Goal: Task Accomplishment & Management: Complete application form

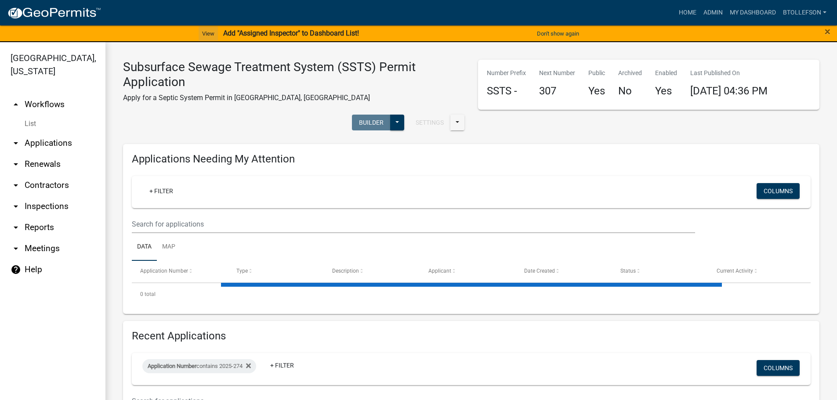
select select "3: 100"
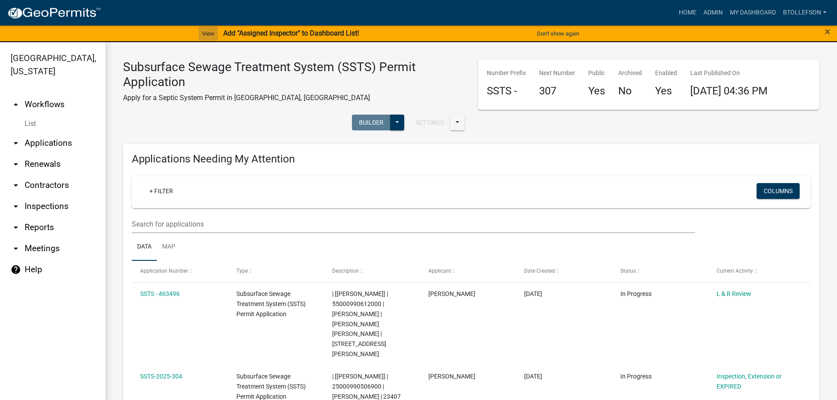
click at [202, 28] on link "View" at bounding box center [208, 33] width 19 height 15
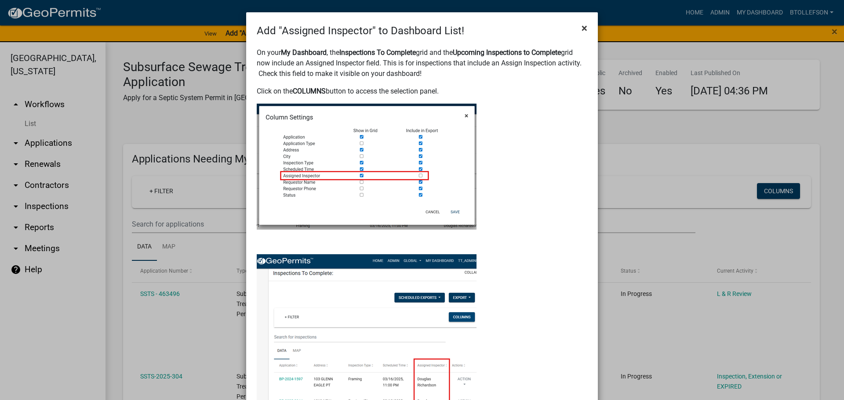
click at [582, 26] on span "×" at bounding box center [585, 28] width 6 height 12
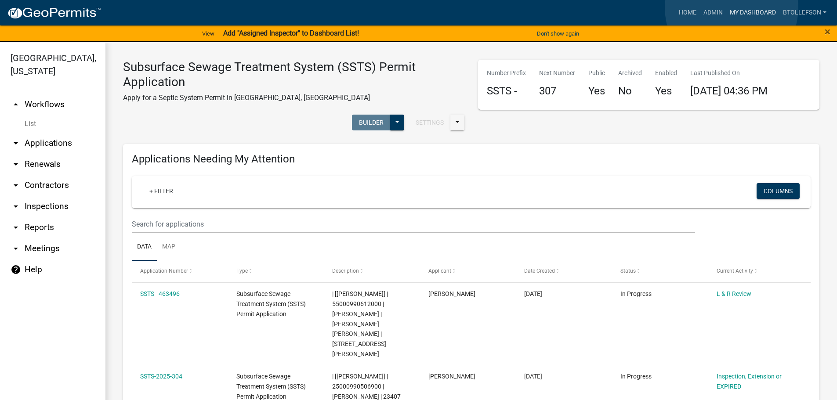
click at [732, 8] on link "My Dashboard" at bounding box center [753, 12] width 53 height 17
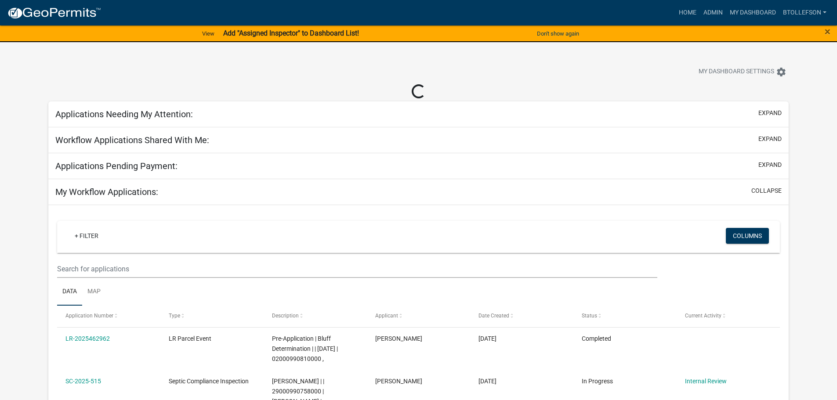
select select "3: 100"
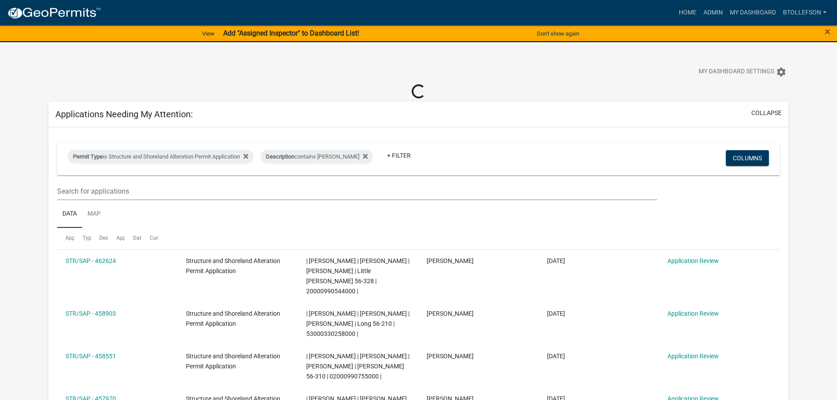
select select "3: 100"
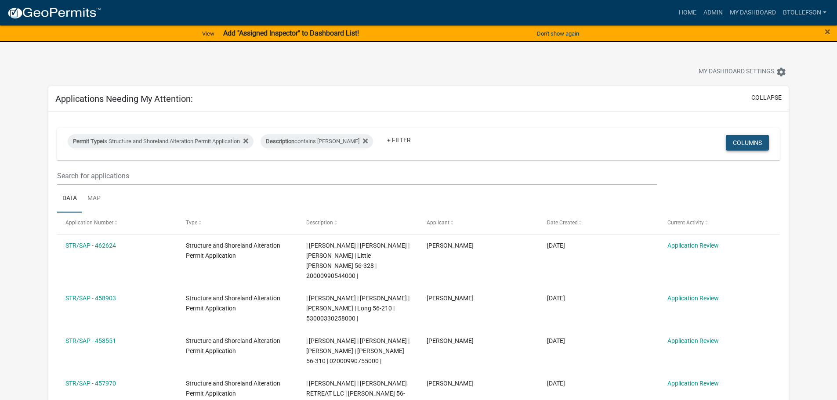
click at [753, 144] on button "Columns" at bounding box center [747, 143] width 43 height 16
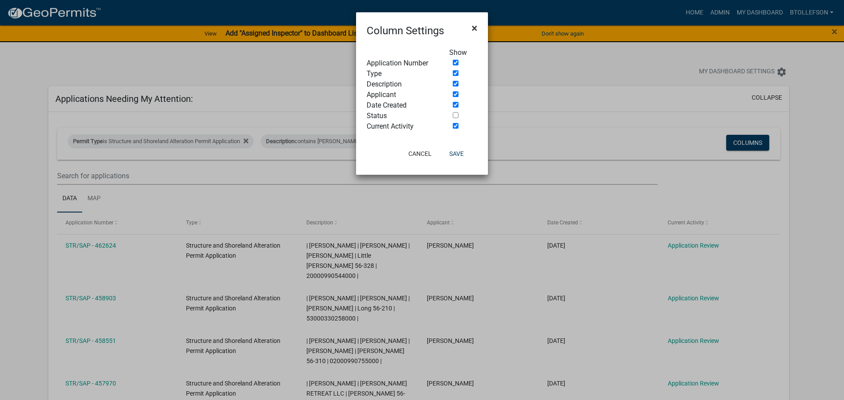
click at [476, 28] on span "×" at bounding box center [475, 28] width 6 height 12
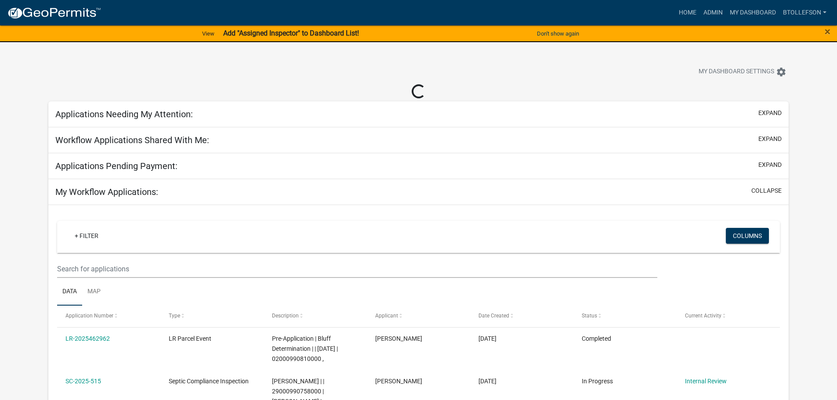
select select "3: 100"
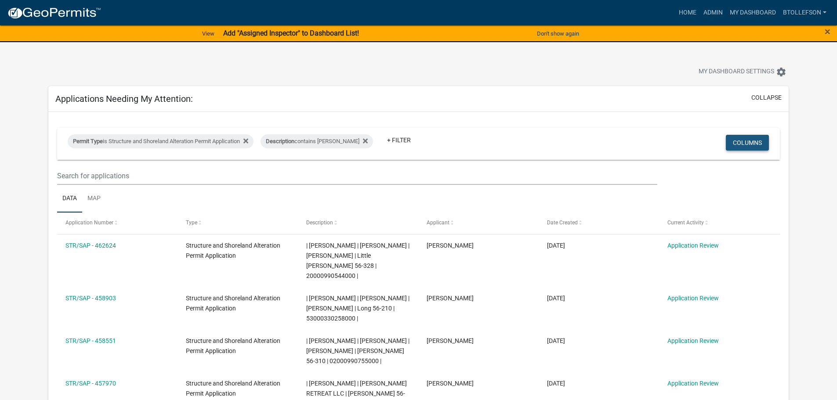
click at [754, 140] on button "Columns" at bounding box center [747, 143] width 43 height 16
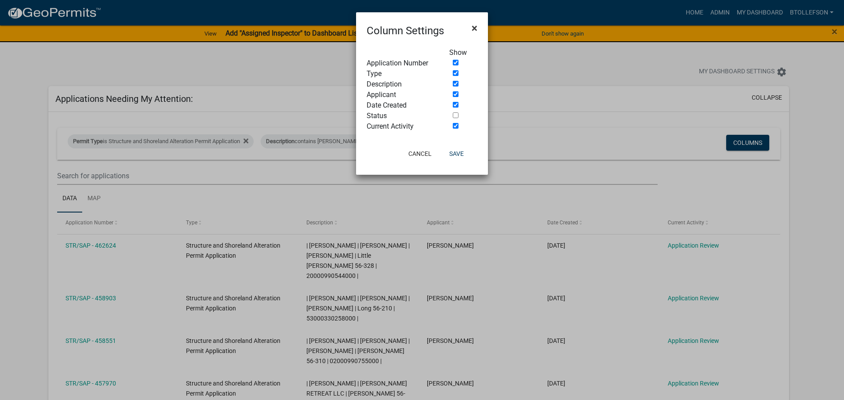
click at [476, 27] on span "×" at bounding box center [475, 28] width 6 height 12
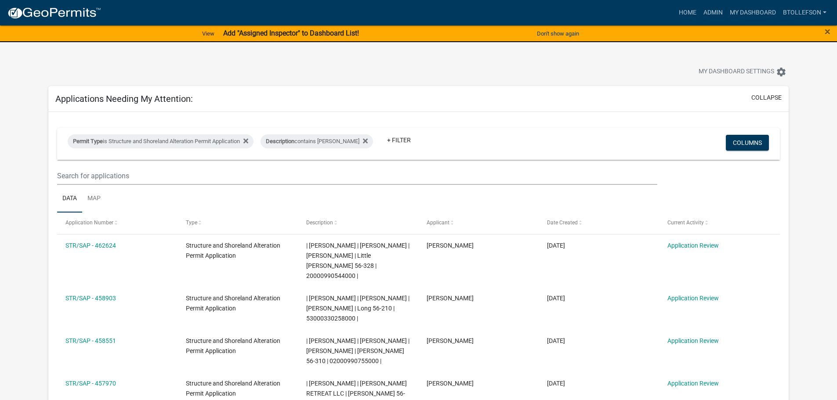
click at [269, 33] on strong "Add "Assigned Inspector" to Dashboard List!" at bounding box center [291, 33] width 136 height 8
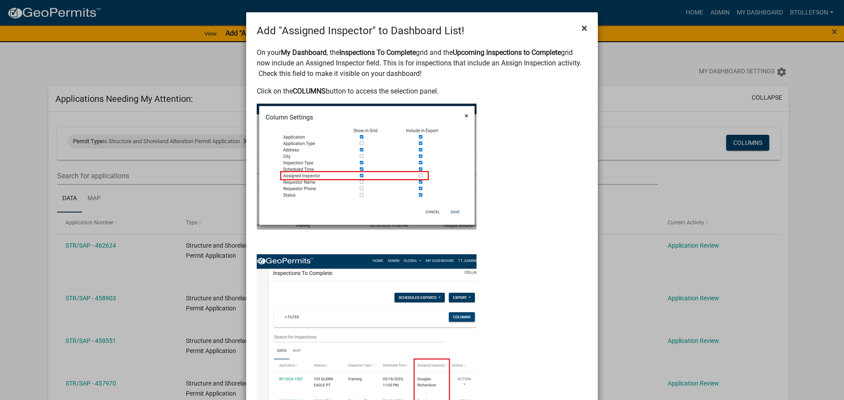
click at [582, 30] on span "×" at bounding box center [585, 28] width 6 height 12
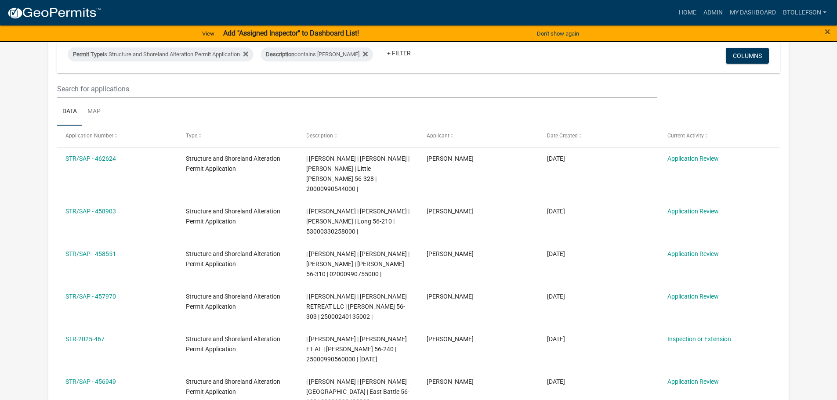
scroll to position [88, 0]
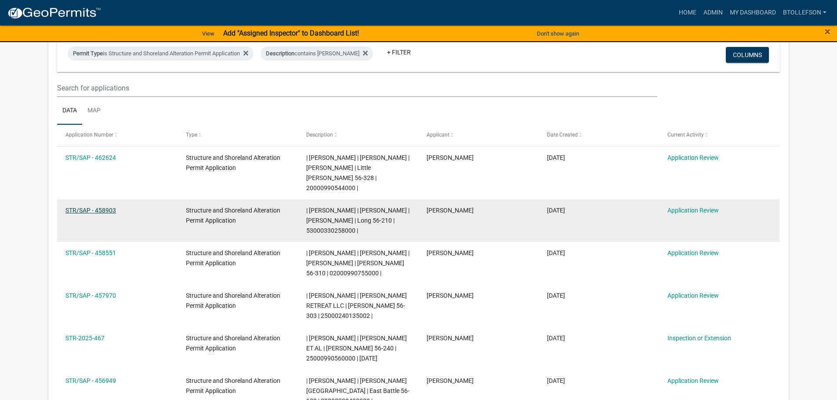
click at [89, 212] on link "STR/SAP - 458903" at bounding box center [91, 210] width 51 height 7
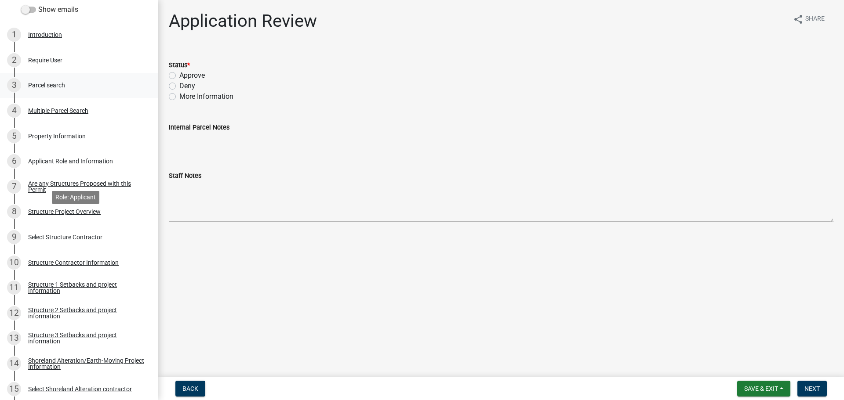
scroll to position [176, 0]
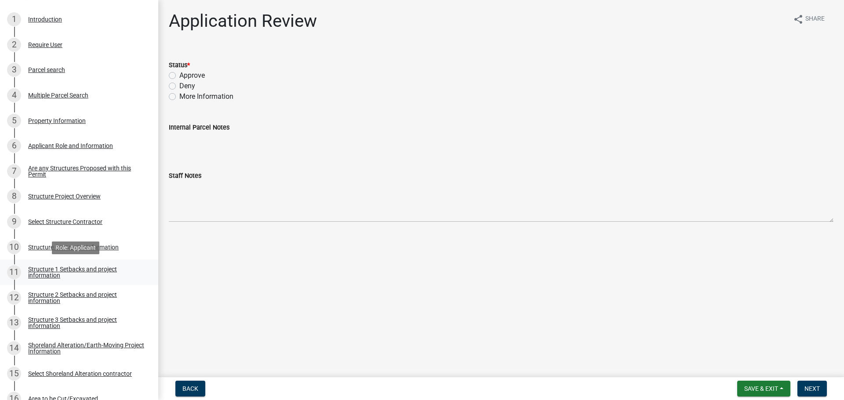
click at [63, 266] on div "Structure 1 Setbacks and project information" at bounding box center [86, 272] width 116 height 12
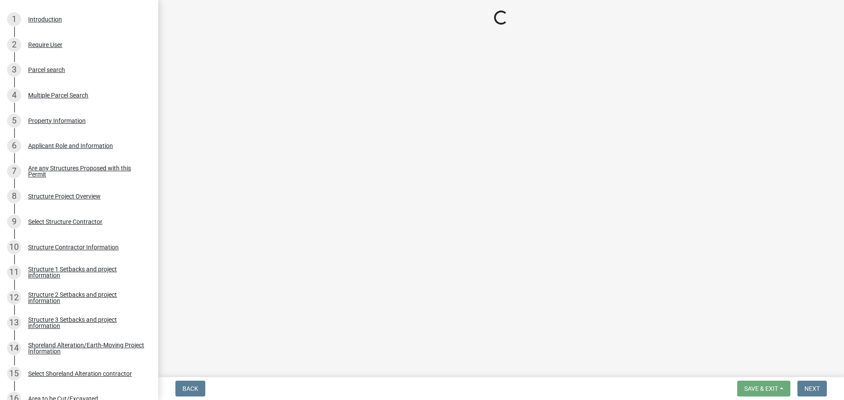
select select "c185e313-3403-4239-bd61-bb563c58a77a"
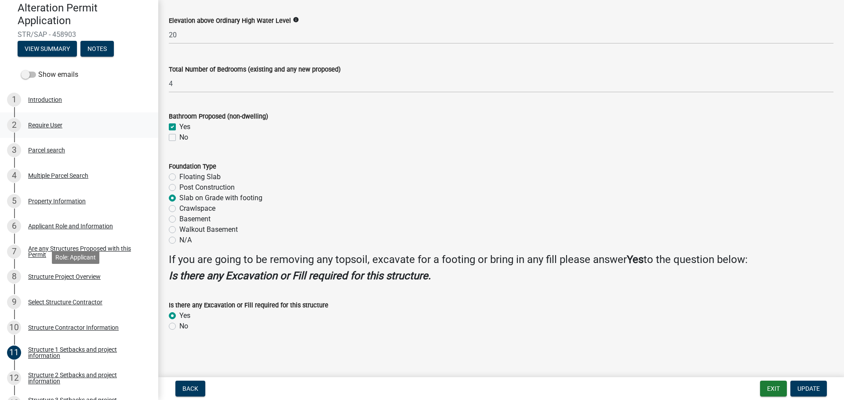
scroll to position [0, 0]
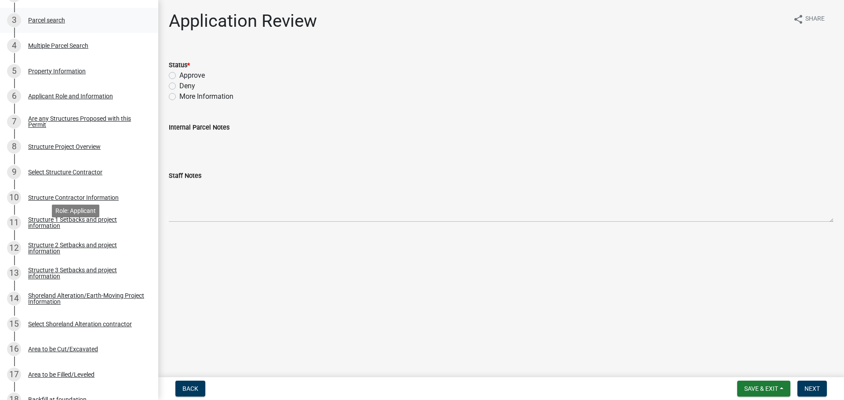
scroll to position [264, 0]
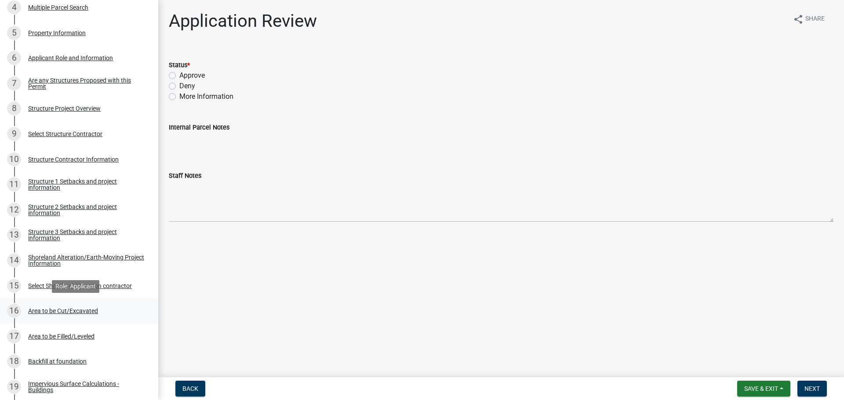
click at [45, 309] on div "Area to be Cut/Excavated" at bounding box center [63, 311] width 70 height 6
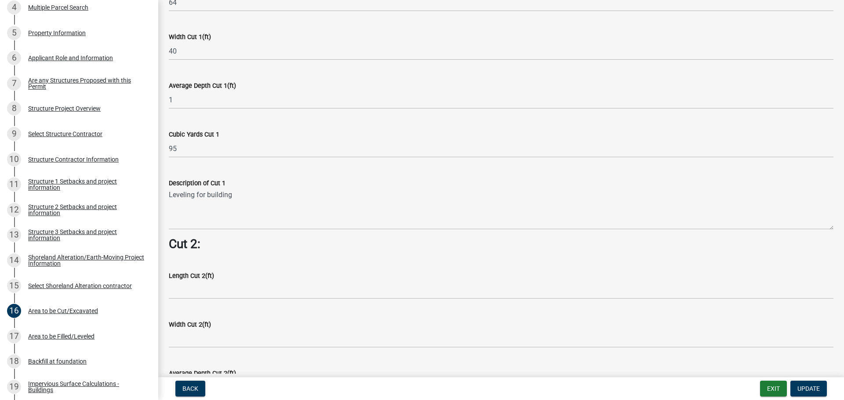
scroll to position [615, 0]
click at [73, 332] on div "17 Area to be Filled/Leveled" at bounding box center [75, 337] width 137 height 14
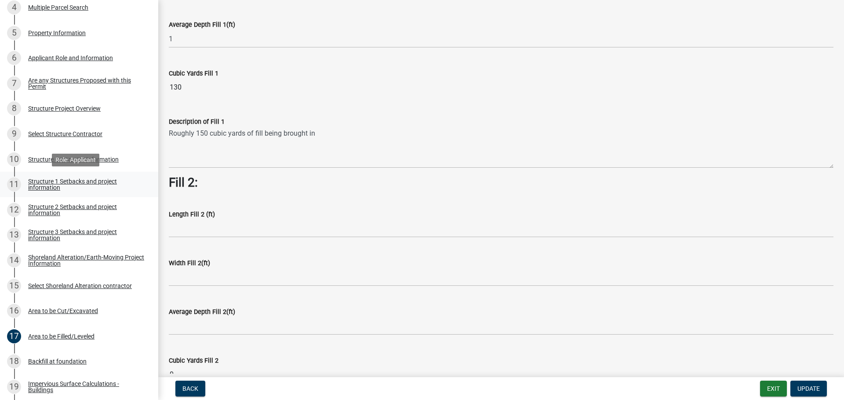
click at [54, 187] on div "Structure 1 Setbacks and project information" at bounding box center [86, 184] width 116 height 12
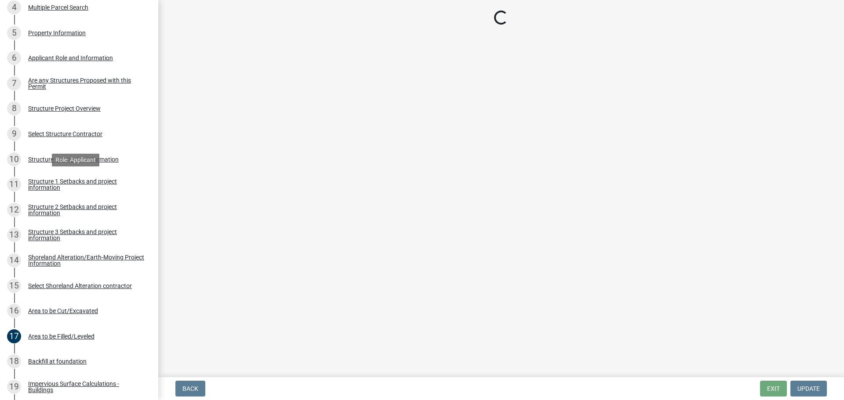
scroll to position [0, 0]
select select "c185e313-3403-4239-bd61-bb563c58a77a"
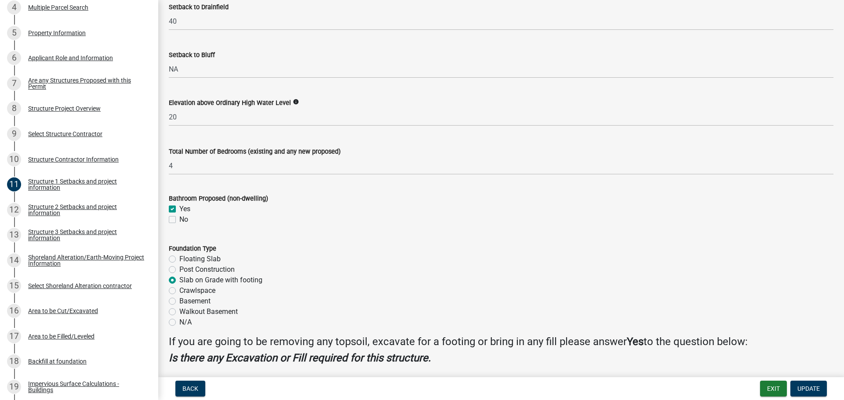
scroll to position [997, 0]
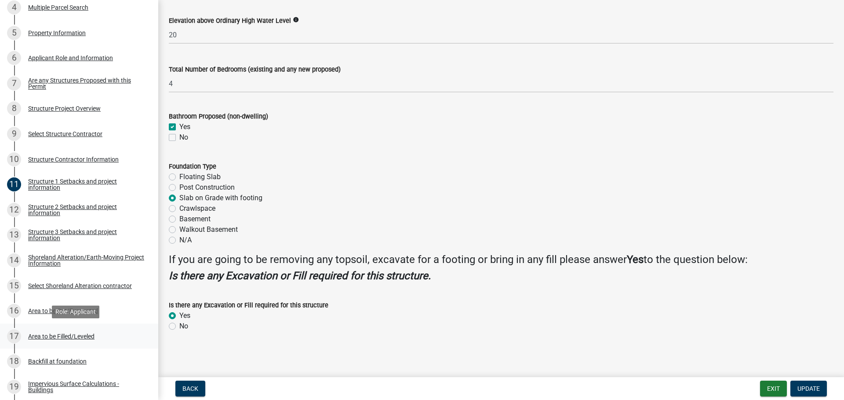
click at [73, 330] on div "17 Area to be Filled/Leveled" at bounding box center [75, 337] width 137 height 14
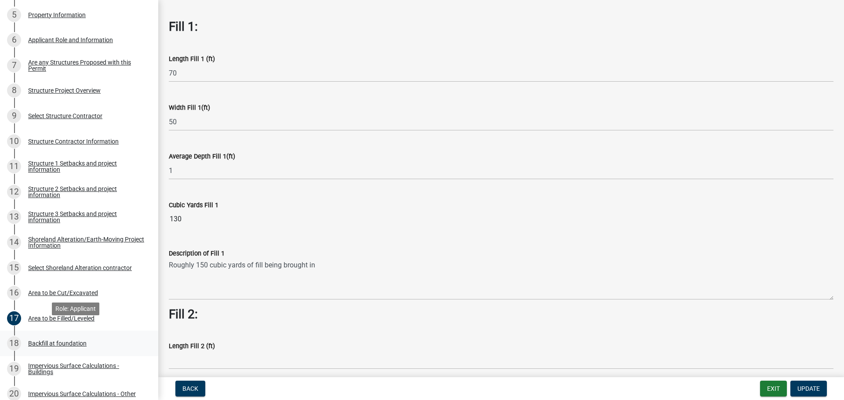
scroll to position [308, 0]
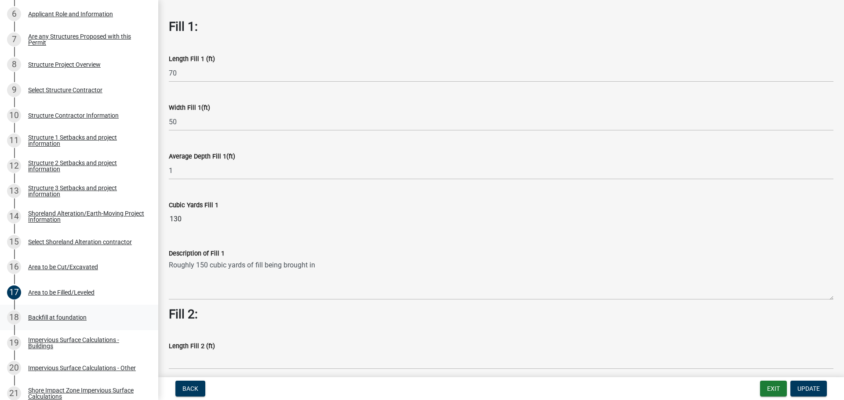
click at [35, 312] on div "18 Backfill at foundation" at bounding box center [75, 318] width 137 height 14
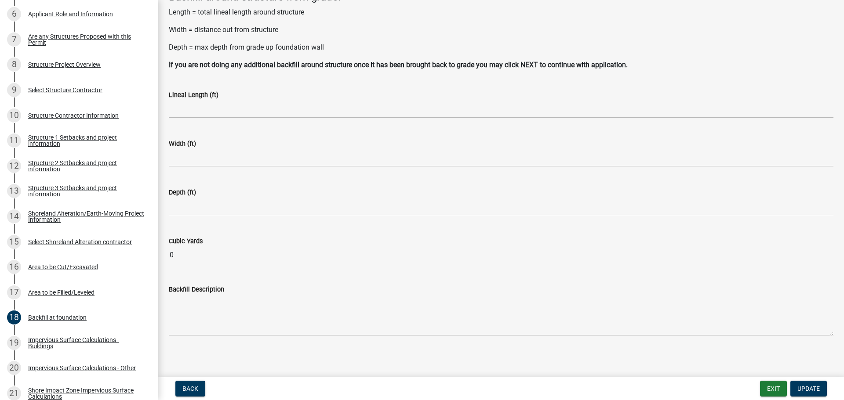
scroll to position [62, 0]
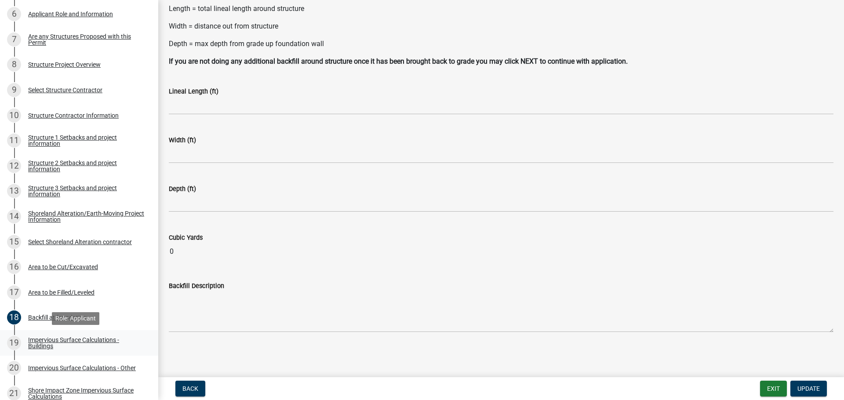
click at [43, 338] on div "Impervious Surface Calculations - Buildings" at bounding box center [86, 343] width 116 height 12
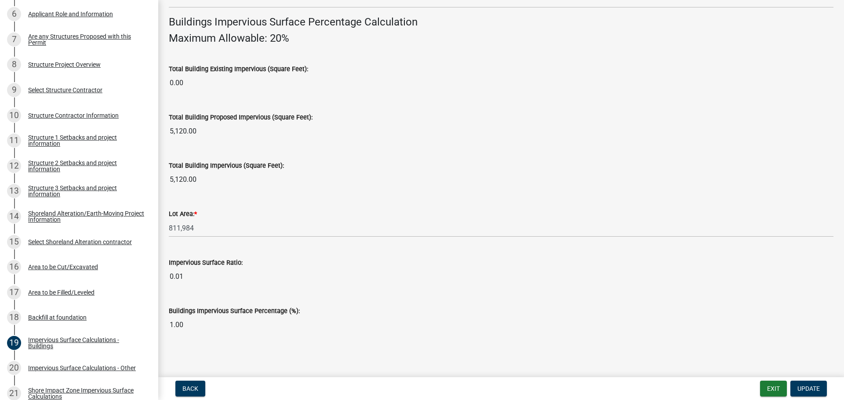
scroll to position [596, 0]
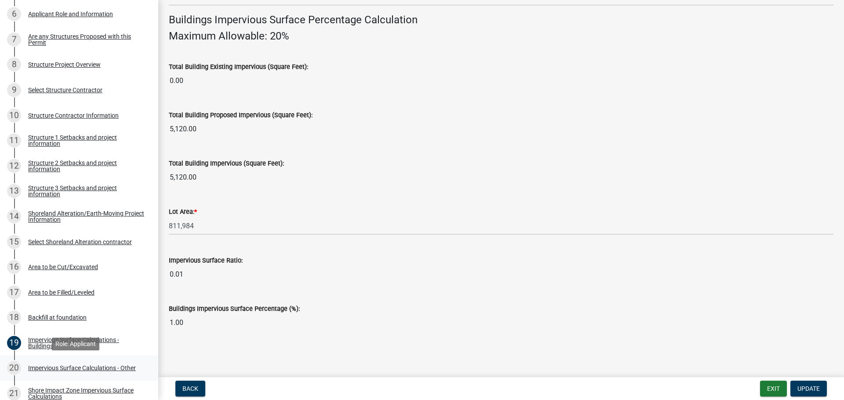
click at [38, 365] on div "Impervious Surface Calculations - Other" at bounding box center [82, 368] width 108 height 6
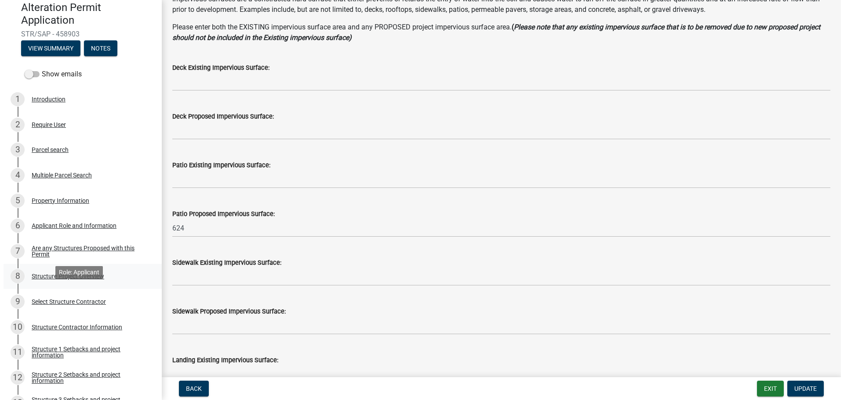
scroll to position [88, 0]
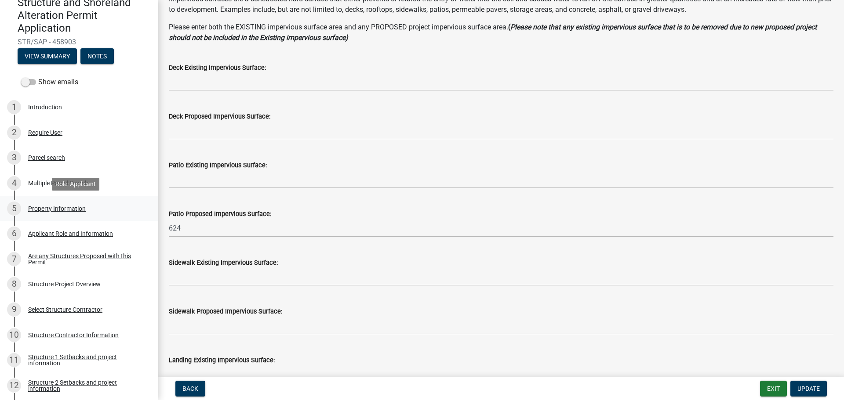
click at [85, 215] on div "5 Property Information" at bounding box center [75, 209] width 137 height 14
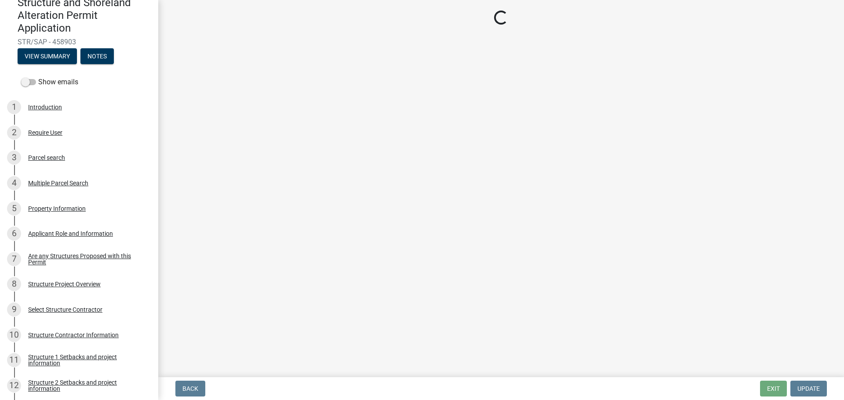
select select "319cbbe9-9317-4992-9dea-2fde87a020a9"
select select "91995f90-6606-463b-bec3-c5862f147548"
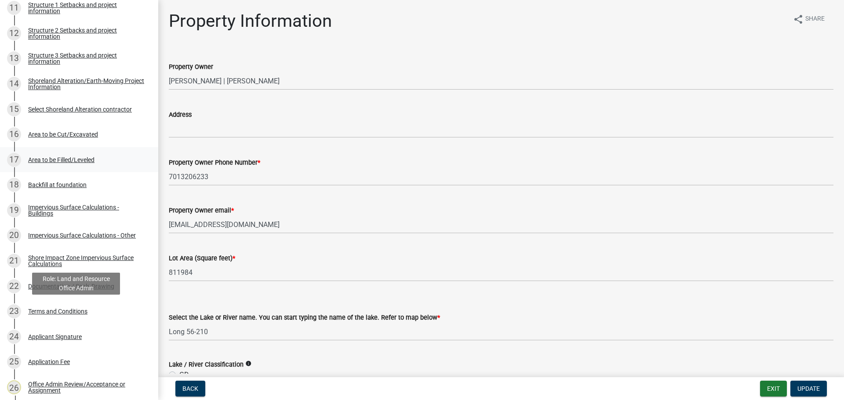
scroll to position [440, 0]
click at [72, 209] on div "Impervious Surface Calculations - Buildings" at bounding box center [86, 211] width 116 height 12
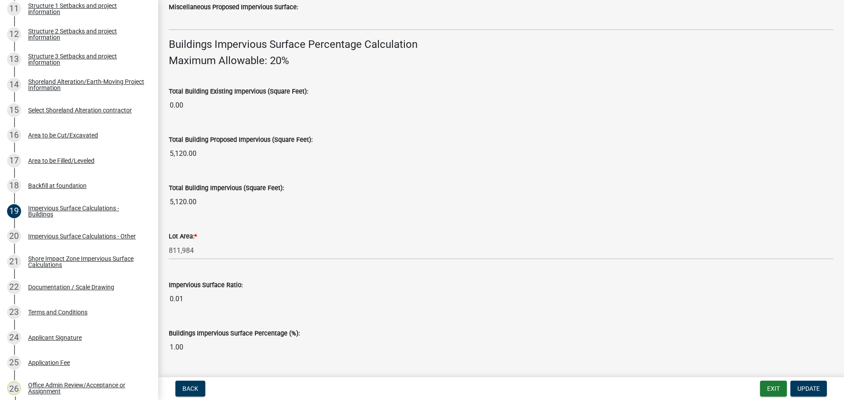
scroll to position [596, 0]
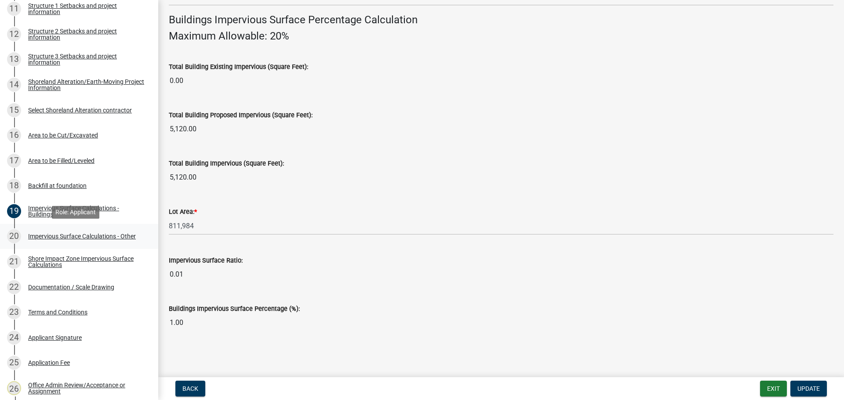
click at [87, 236] on div "Impervious Surface Calculations - Other" at bounding box center [82, 236] width 108 height 6
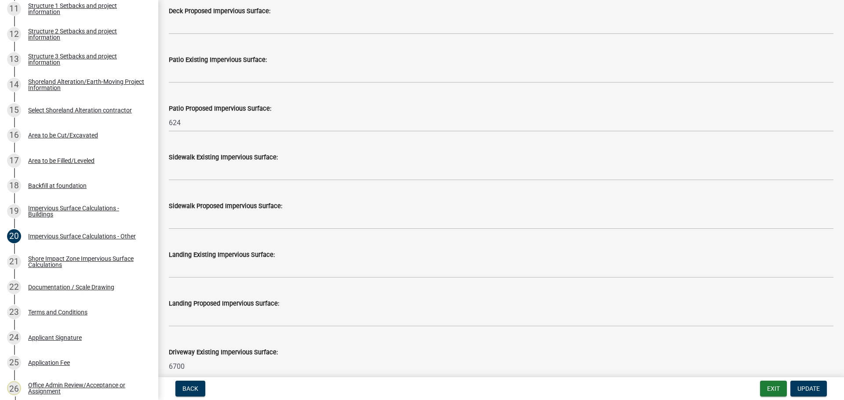
scroll to position [176, 0]
click at [61, 158] on div "Area to be Filled/Leveled" at bounding box center [61, 161] width 66 height 6
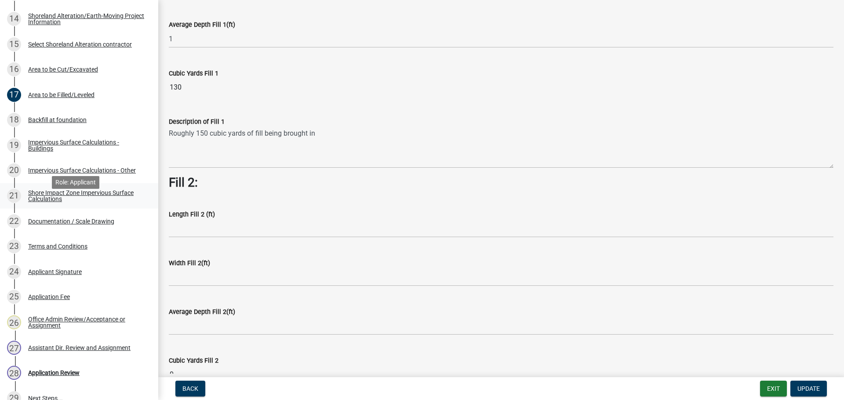
scroll to position [510, 0]
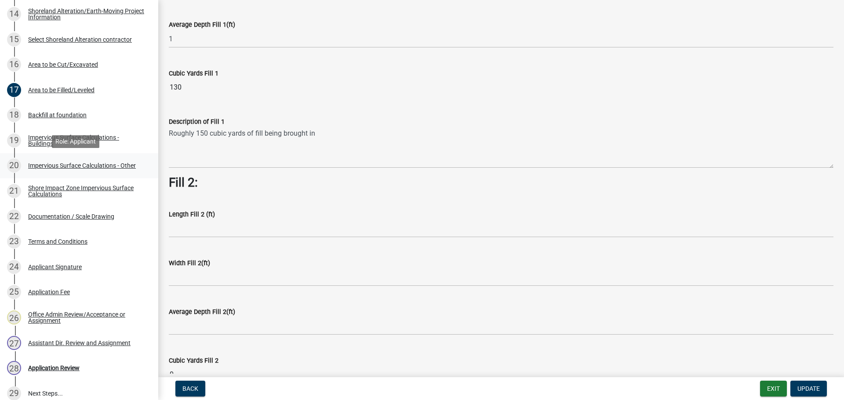
click at [54, 173] on div "20 Impervious Surface Calculations - Other" at bounding box center [75, 166] width 137 height 14
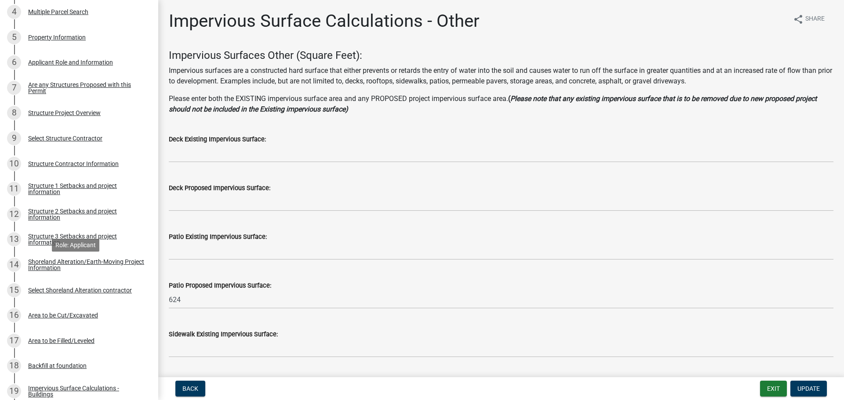
scroll to position [203, 0]
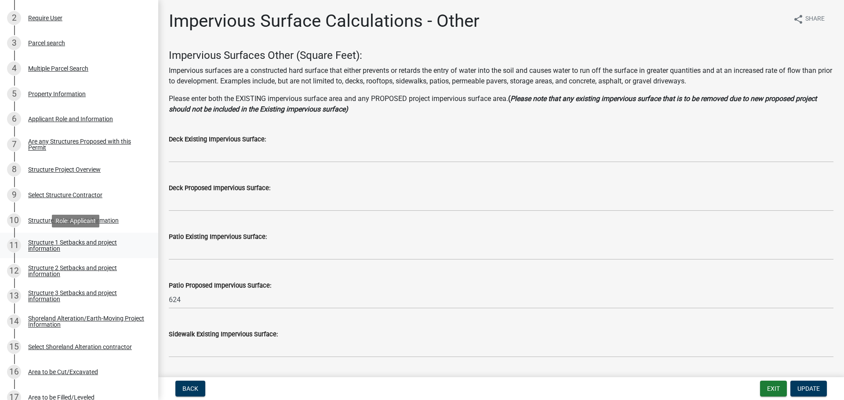
click at [74, 244] on div "Structure 1 Setbacks and project information" at bounding box center [86, 246] width 116 height 12
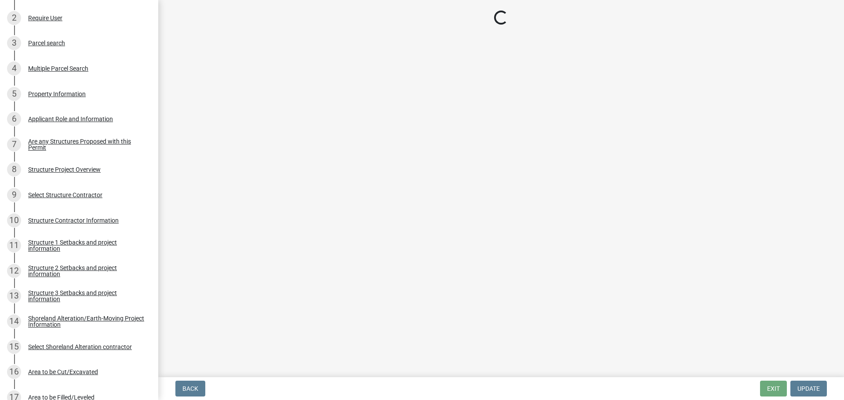
select select "c185e313-3403-4239-bd61-bb563c58a77a"
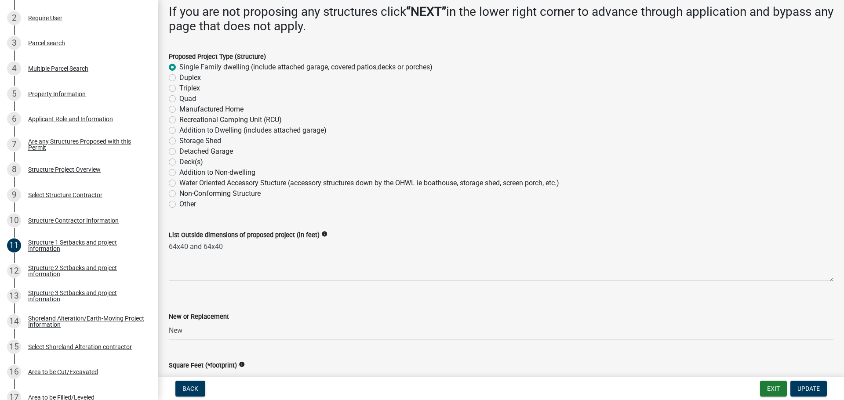
scroll to position [264, 0]
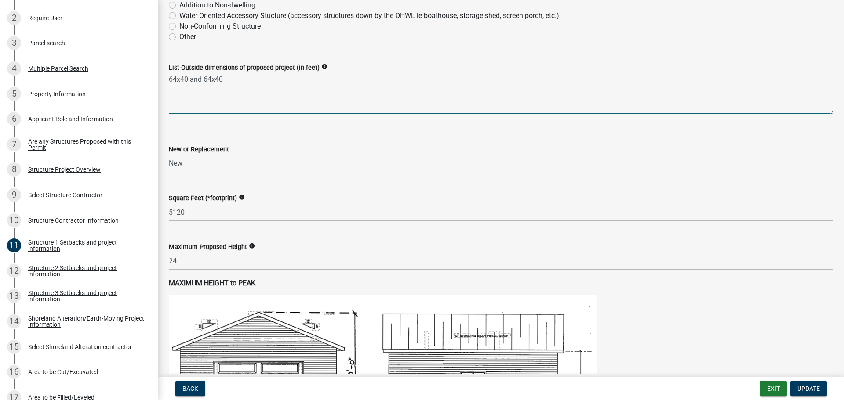
drag, startPoint x: 187, startPoint y: 82, endPoint x: 160, endPoint y: 78, distance: 26.7
click at [162, 79] on div "List Outside dimensions of proposed project (in feet) info 64x40 and 64x40" at bounding box center [501, 82] width 678 height 64
click at [215, 77] on textarea "70x46 dwelling and 64x40 attached shop" at bounding box center [501, 93] width 665 height 41
type textarea "70x46 dwelling (includes covered porch) and 64x40 attached shop"
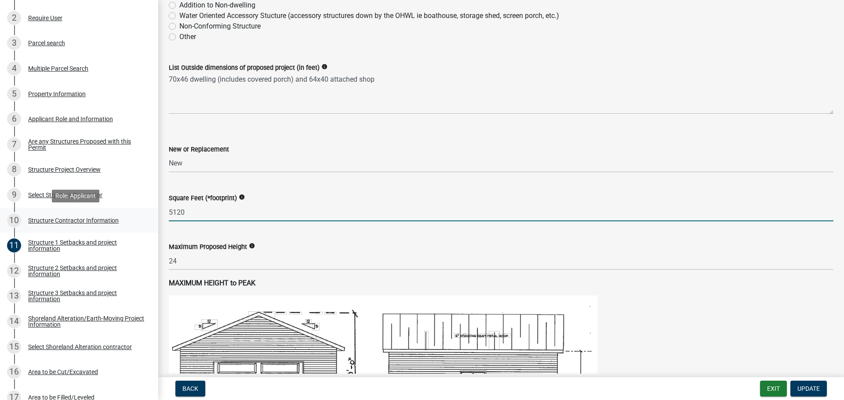
drag, startPoint x: 180, startPoint y: 214, endPoint x: 116, endPoint y: 221, distance: 64.6
click at [126, 214] on div "Structure and Shoreland Alteration Permit Application STR/SAP - 458903 View Sum…" at bounding box center [422, 200] width 844 height 400
type input "5780"
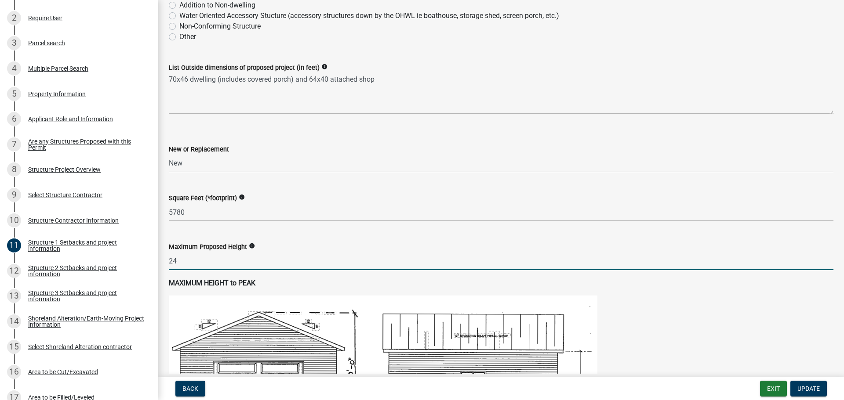
click at [297, 253] on input "24" at bounding box center [501, 261] width 665 height 18
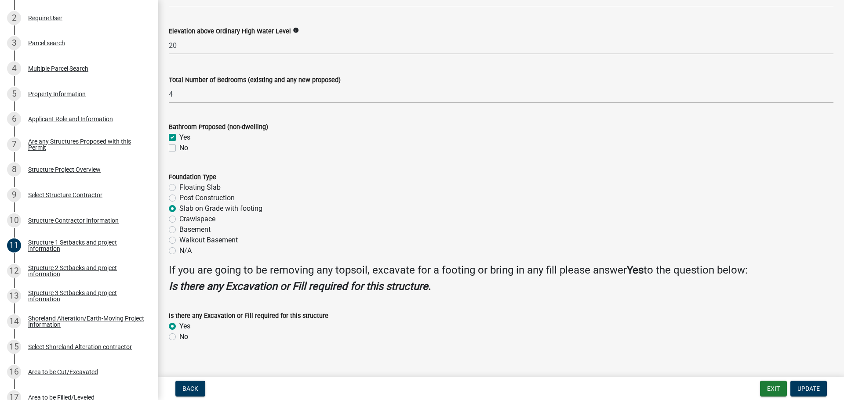
scroll to position [997, 0]
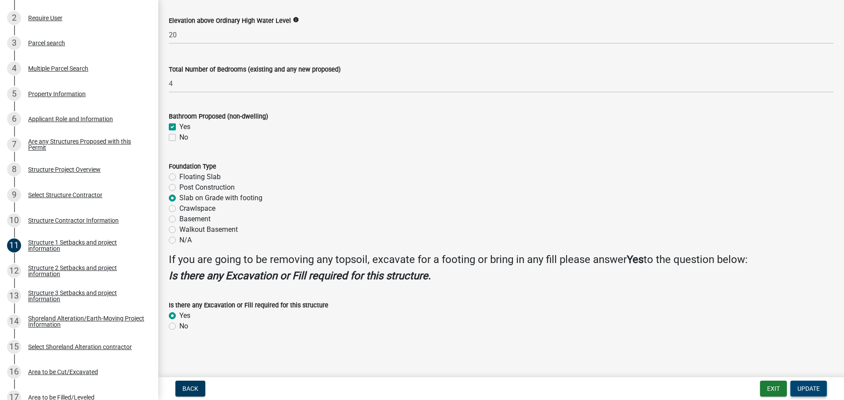
click at [819, 393] on button "Update" at bounding box center [808, 389] width 36 height 16
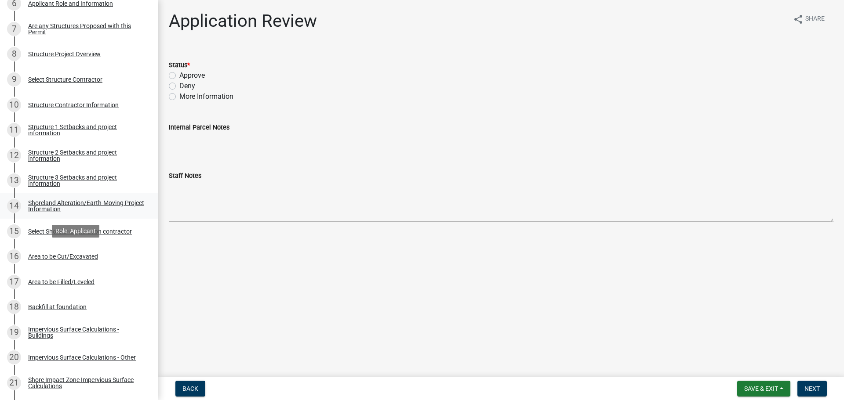
scroll to position [379, 0]
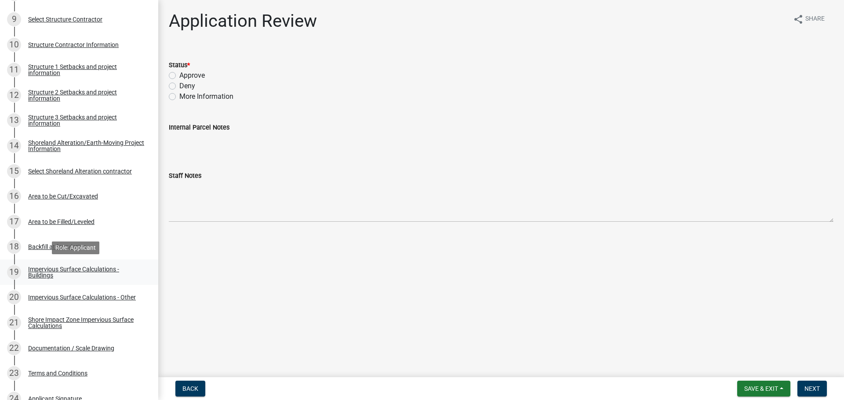
click at [41, 278] on div "Impervious Surface Calculations - Buildings" at bounding box center [86, 272] width 116 height 12
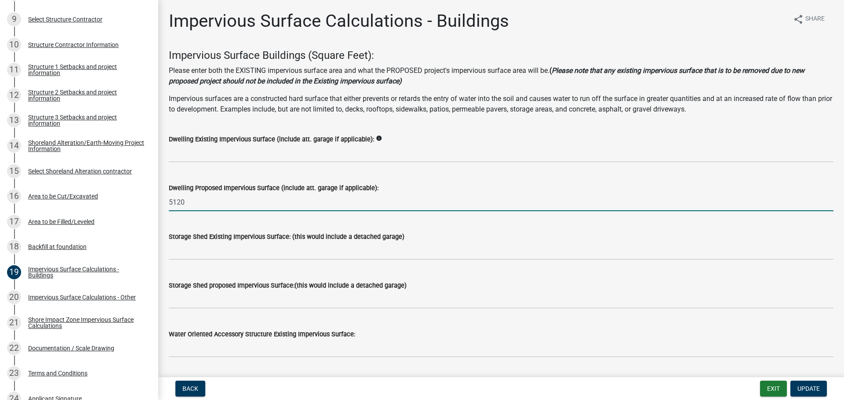
drag, startPoint x: 176, startPoint y: 201, endPoint x: 152, endPoint y: 205, distance: 24.4
click at [152, 205] on div "Structure and Shoreland Alteration Permit Application STR/SAP - 458903 View Sum…" at bounding box center [422, 200] width 844 height 400
type input "8"
type input "5780"
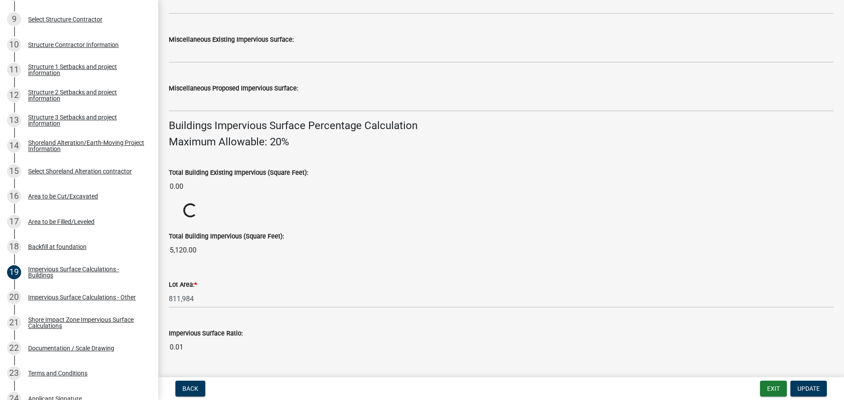
scroll to position [563, 0]
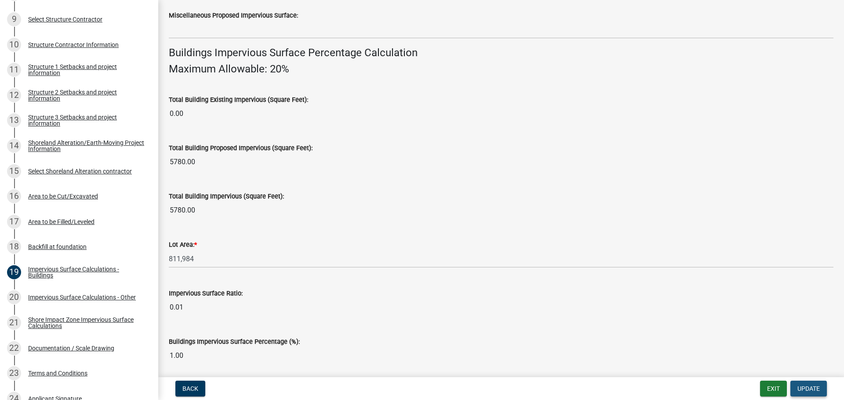
click at [812, 388] on span "Update" at bounding box center [808, 389] width 22 height 7
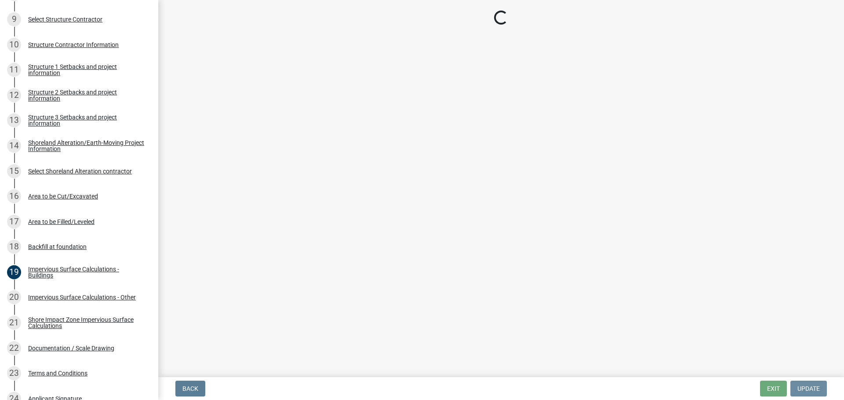
scroll to position [0, 0]
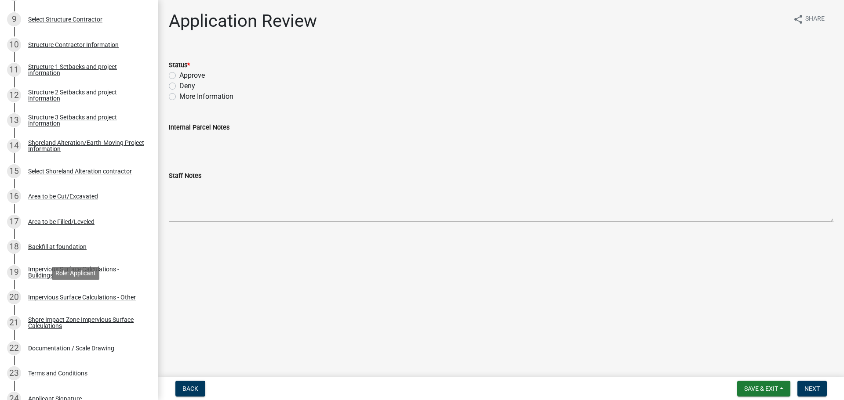
click at [44, 299] on div "Impervious Surface Calculations - Other" at bounding box center [82, 298] width 108 height 6
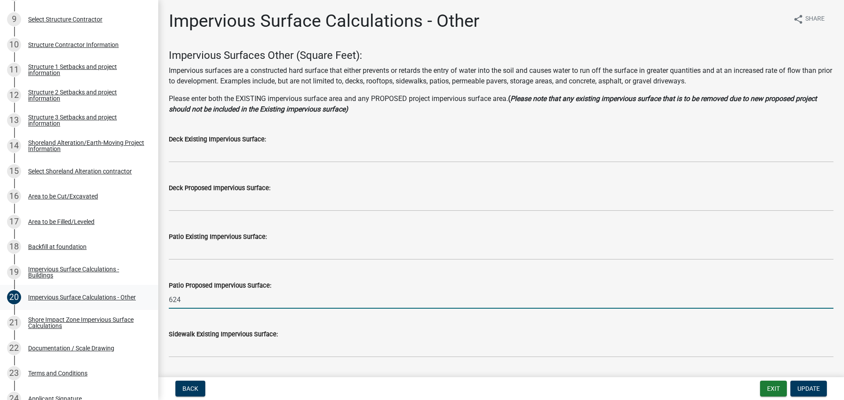
drag, startPoint x: 207, startPoint y: 297, endPoint x: 151, endPoint y: 297, distance: 55.4
click at [151, 297] on div "Structure and Shoreland Alteration Permit Application STR/SAP - 458903 View Sum…" at bounding box center [422, 200] width 844 height 400
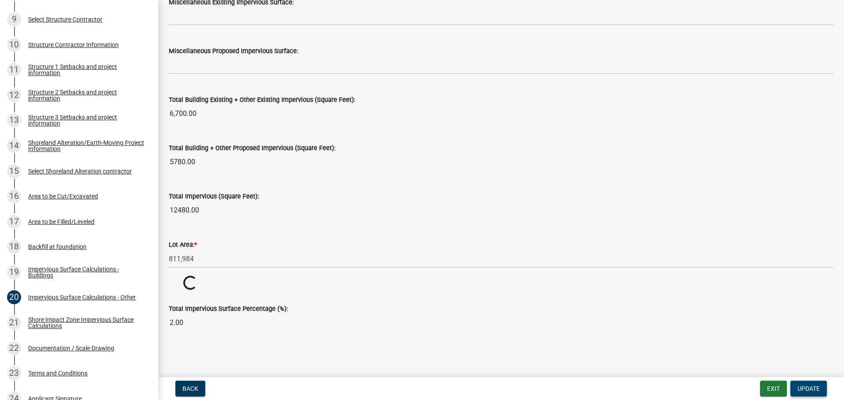
scroll to position [918, 0]
click at [801, 387] on span "Update" at bounding box center [808, 389] width 22 height 7
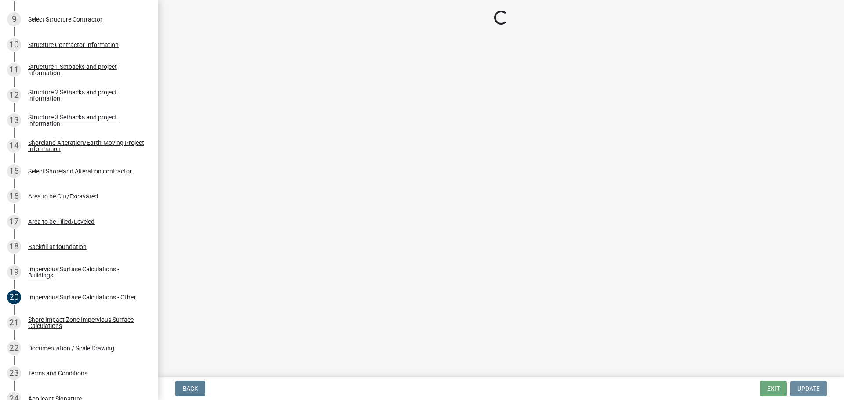
scroll to position [0, 0]
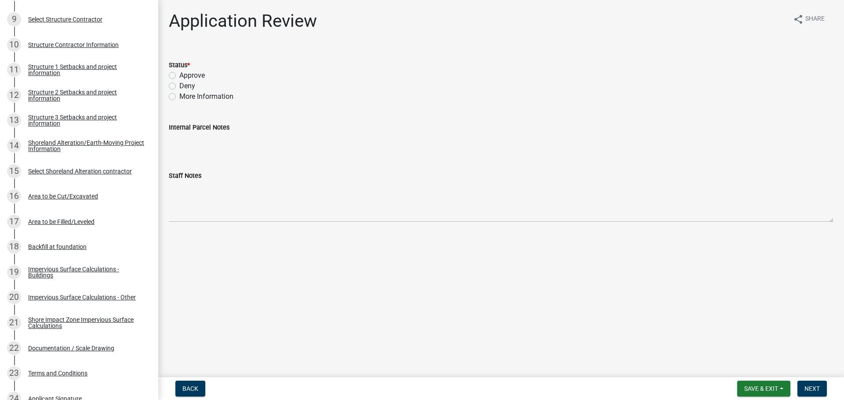
click at [179, 76] on label "Approve" at bounding box center [191, 75] width 25 height 11
click at [179, 76] on input "Approve" at bounding box center [182, 73] width 6 height 6
radio input "true"
click at [806, 390] on span "Next" at bounding box center [812, 389] width 15 height 7
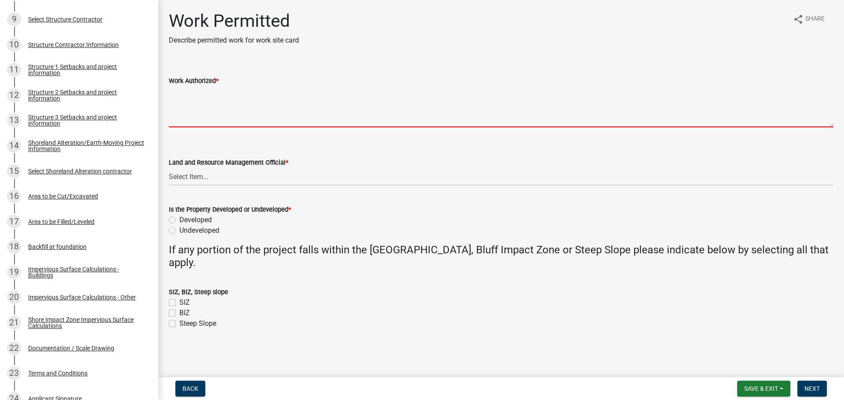
click at [215, 98] on textarea "Work Authorized *" at bounding box center [501, 106] width 665 height 41
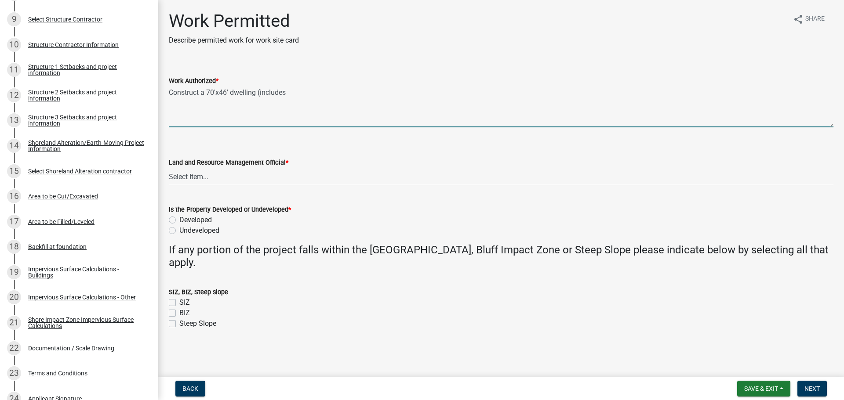
drag, startPoint x: 214, startPoint y: 92, endPoint x: 208, endPoint y: 92, distance: 6.2
click at [208, 92] on textarea "Construct a 70'x46' dwelling (includes" at bounding box center [501, 106] width 665 height 41
click at [298, 93] on textarea "Construct a 64'x46' dwelling (includes" at bounding box center [501, 106] width 665 height 41
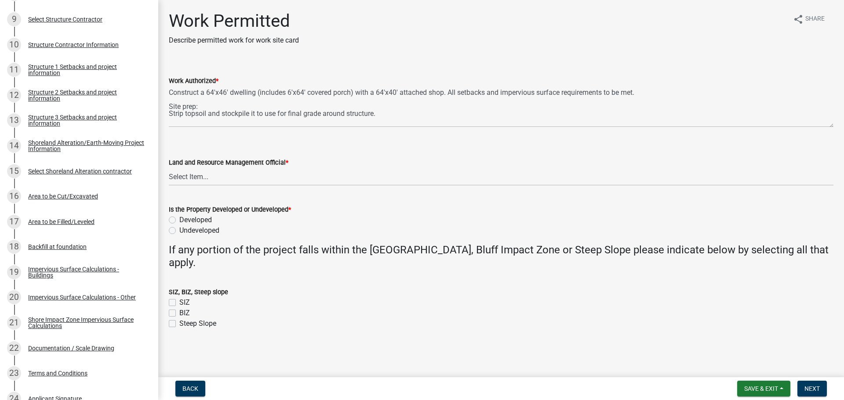
click at [167, 112] on div "Work Authorized * Construct a 64'x46' dwelling (includes 6'x64' covered porch) …" at bounding box center [501, 95] width 678 height 64
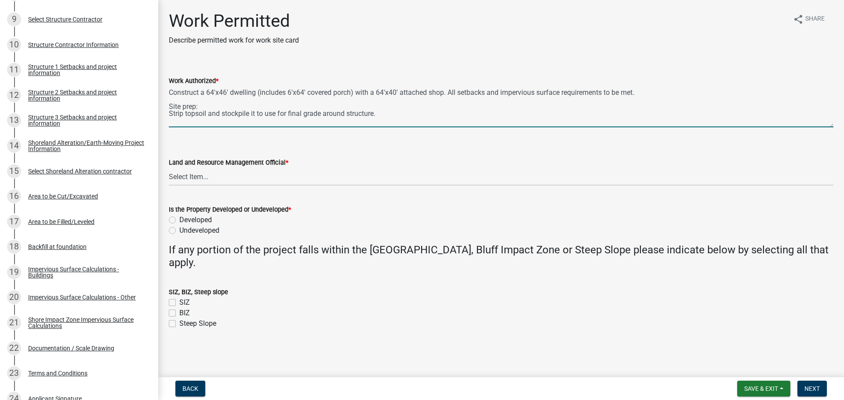
click at [169, 114] on textarea "Construct a 64'x46' dwelling (includes 6'x64' covered porch) with a 64'x40' att…" at bounding box center [501, 106] width 665 height 41
click at [384, 120] on textarea "Construct a 64'x46' dwelling (includes 6'x64' covered porch) with a 64'x40' att…" at bounding box center [501, 106] width 665 height 41
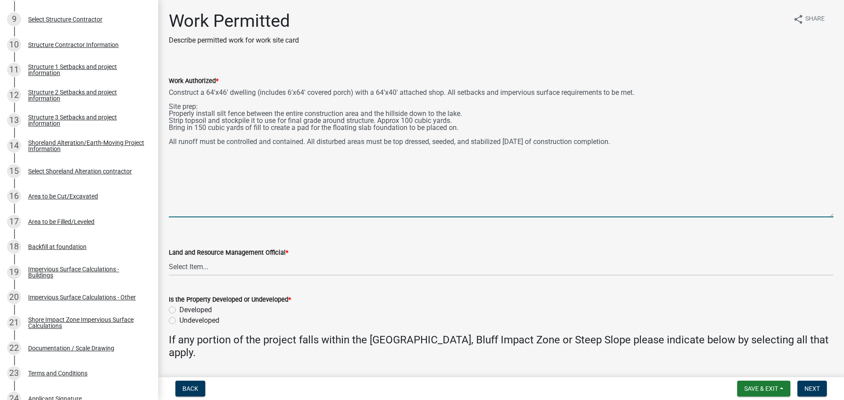
drag, startPoint x: 830, startPoint y: 126, endPoint x: 839, endPoint y: 217, distance: 91.1
click at [839, 217] on main "Work Permitted Describe permitted work for work site card share Share Work Auth…" at bounding box center [501, 187] width 686 height 374
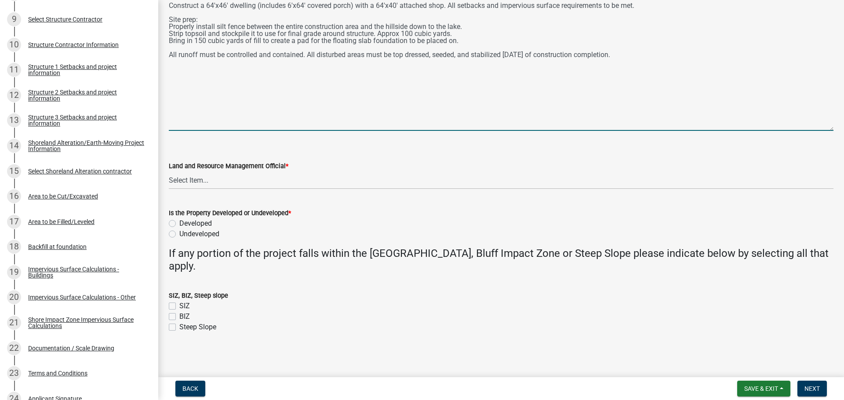
scroll to position [88, 0]
type textarea "Construct a 64'x46' dwelling (includes 6'x64' covered porch) with a 64'x40' att…"
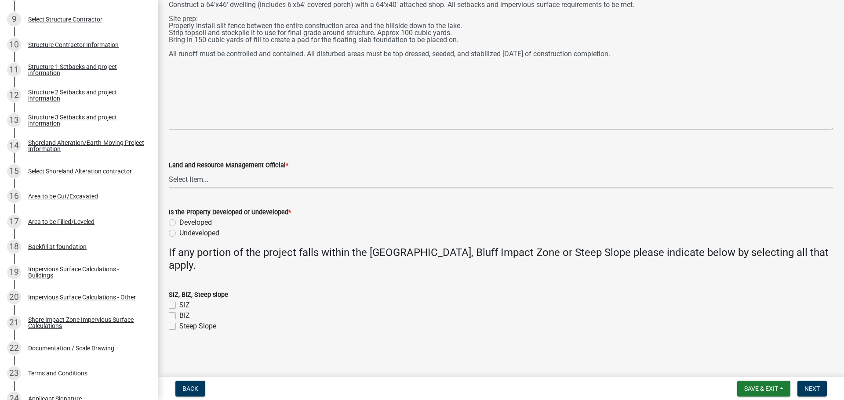
click at [269, 181] on select "Select Item... Alexis Newark Amy Busko Andrea Perales Brittany Tollefson Christ…" at bounding box center [501, 180] width 665 height 18
click at [201, 181] on select "Select Item... Alexis Newark Amy Busko Andrea Perales Brittany Tollefson Christ…" at bounding box center [501, 180] width 665 height 18
click at [169, 171] on select "Select Item... Alexis Newark Amy Busko Andrea Perales Brittany Tollefson Christ…" at bounding box center [501, 180] width 665 height 18
select select "55b171dc-ec57-498b-8d80-4b55e0b91b84"
click at [179, 235] on label "Undeveloped" at bounding box center [199, 233] width 40 height 11
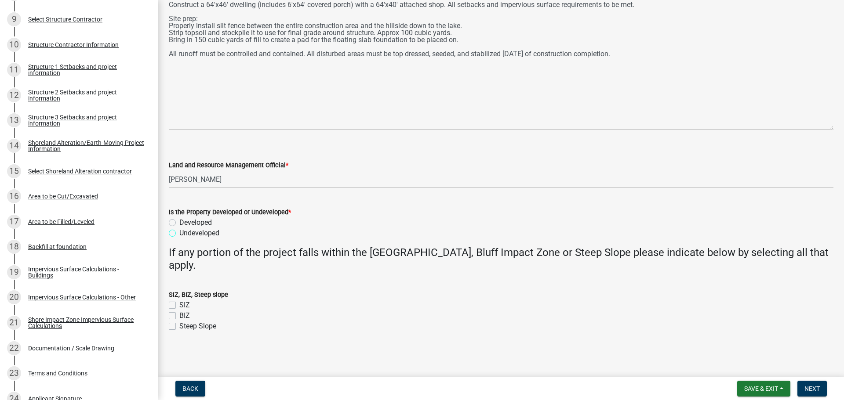
click at [179, 234] on input "Undeveloped" at bounding box center [182, 231] width 6 height 6
radio input "true"
click at [813, 390] on span "Next" at bounding box center [812, 389] width 15 height 7
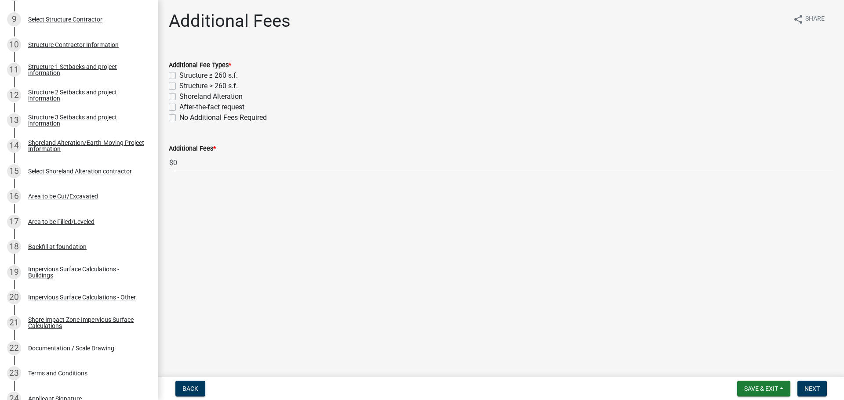
click at [179, 87] on label "Structure > 260 s.f." at bounding box center [208, 86] width 58 height 11
click at [179, 87] on input "Structure > 260 s.f." at bounding box center [182, 84] width 6 height 6
checkbox input "true"
checkbox input "false"
checkbox input "true"
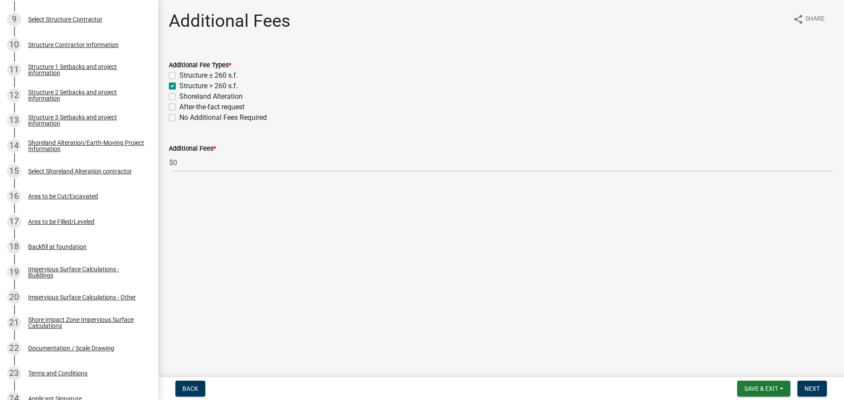
checkbox input "false"
click at [179, 96] on label "Shoreland Alteration" at bounding box center [210, 96] width 63 height 11
click at [179, 96] on input "Shoreland Alteration" at bounding box center [182, 94] width 6 height 6
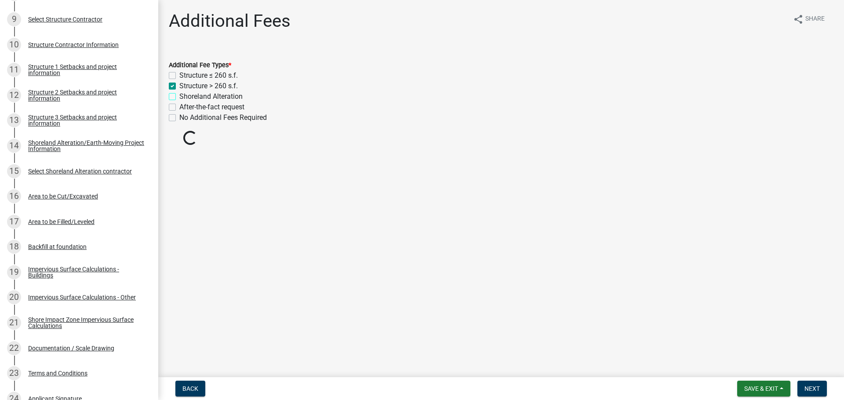
checkbox input "true"
checkbox input "false"
checkbox input "true"
checkbox input "false"
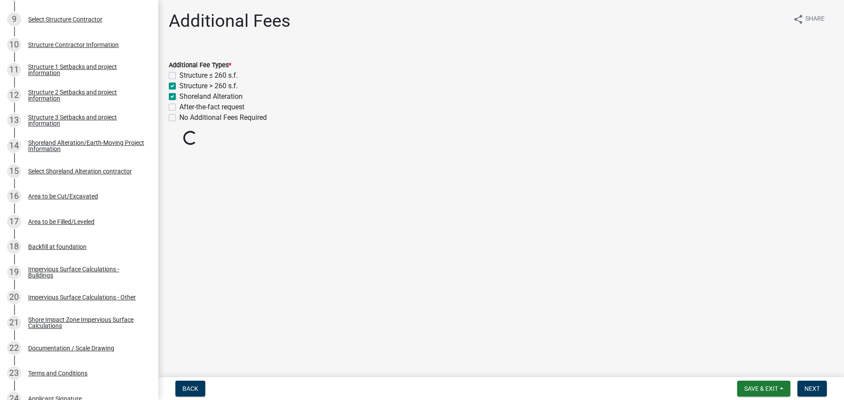
checkbox input "false"
click at [815, 389] on span "Next" at bounding box center [812, 389] width 15 height 7
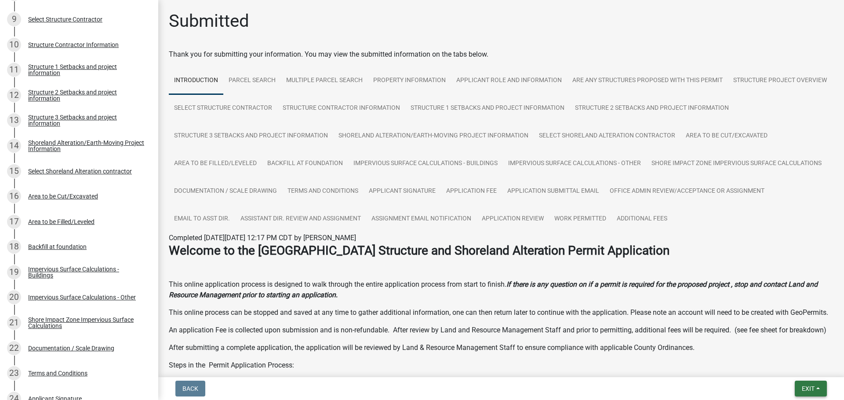
click at [809, 386] on span "Exit" at bounding box center [808, 389] width 13 height 7
drag, startPoint x: 793, startPoint y: 373, endPoint x: 789, endPoint y: 362, distance: 11.7
click at [792, 372] on button "Save & Exit" at bounding box center [792, 366] width 70 height 21
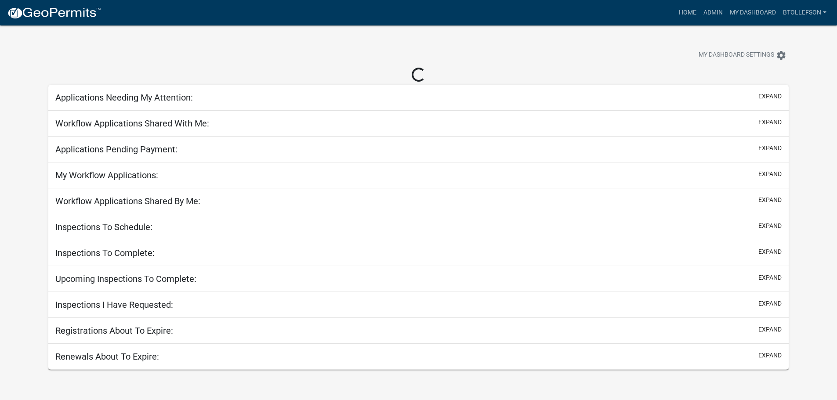
select select "3: 100"
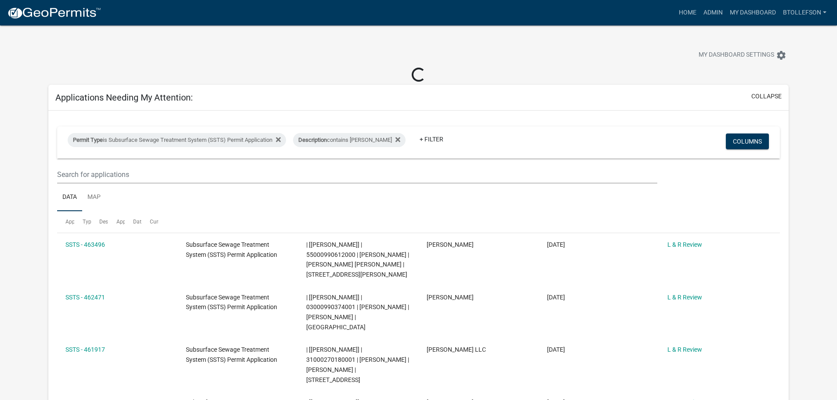
select select "3: 100"
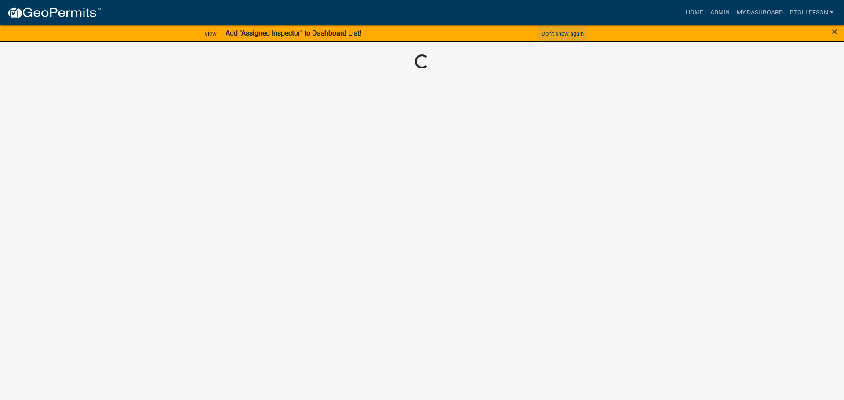
click at [552, 32] on button "Don't show again" at bounding box center [562, 33] width 49 height 15
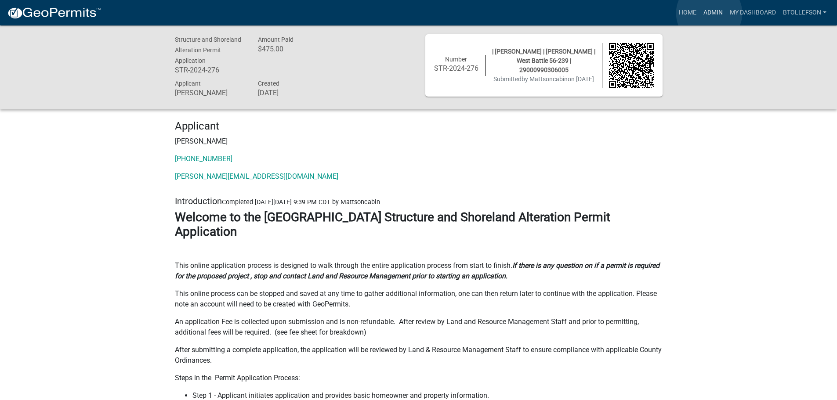
click at [710, 13] on link "Admin" at bounding box center [713, 12] width 26 height 17
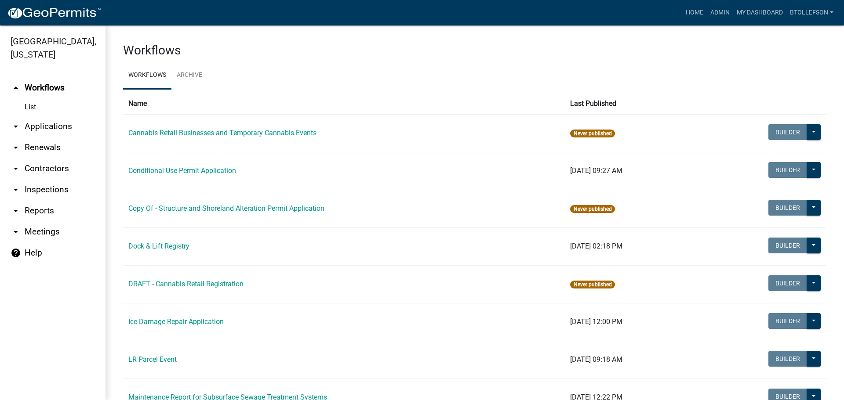
click at [50, 123] on link "arrow_drop_down Applications" at bounding box center [53, 126] width 106 height 21
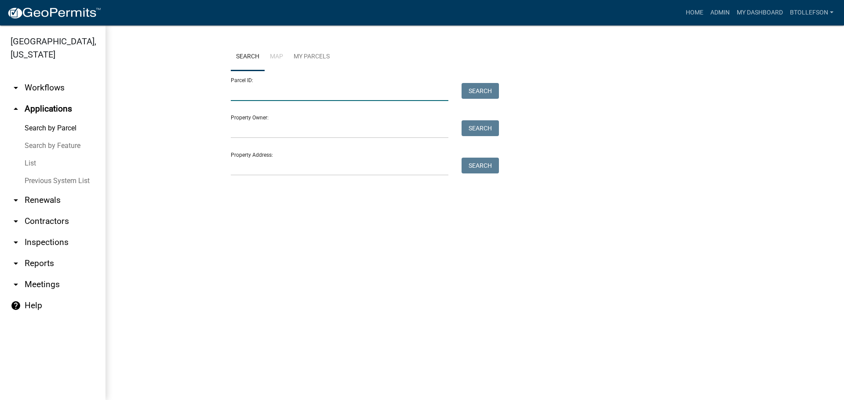
click at [324, 94] on input "Parcel ID:" at bounding box center [340, 92] width 218 height 18
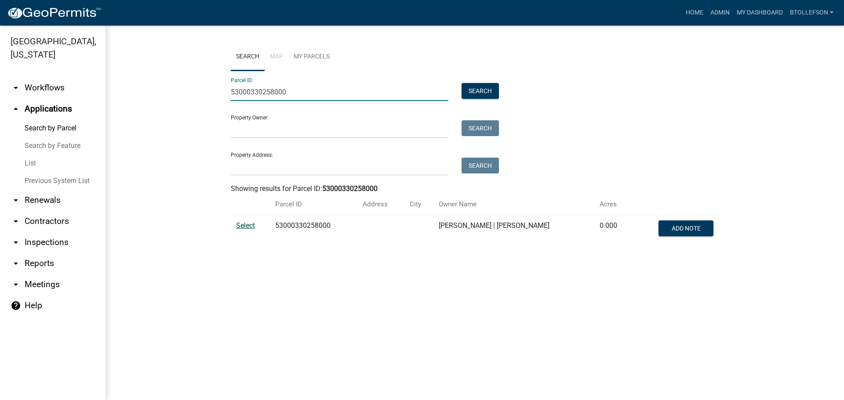
type input "53000330258000"
click at [244, 226] on span "Select" at bounding box center [245, 226] width 19 height 8
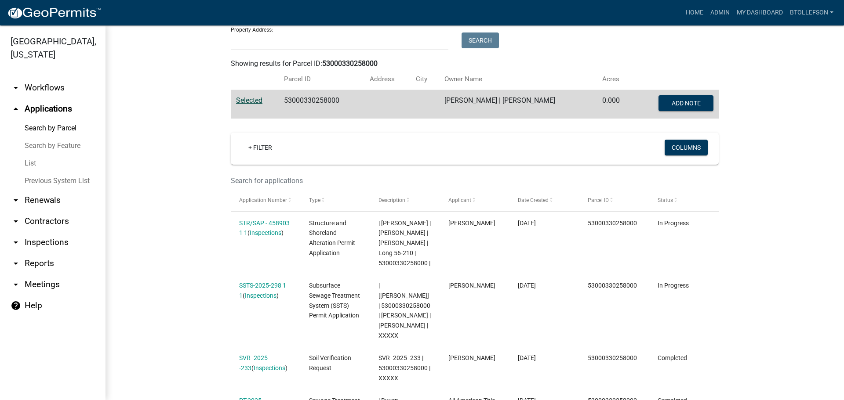
scroll to position [176, 0]
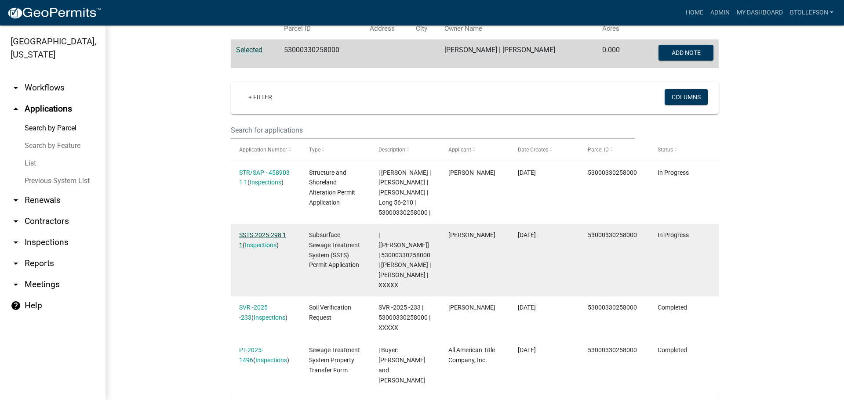
click at [264, 236] on link "SSTS-2025-298 1 1" at bounding box center [262, 240] width 47 height 17
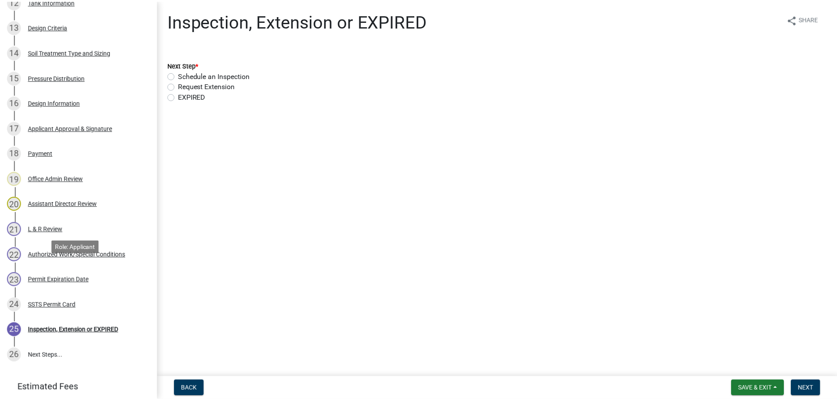
scroll to position [484, 0]
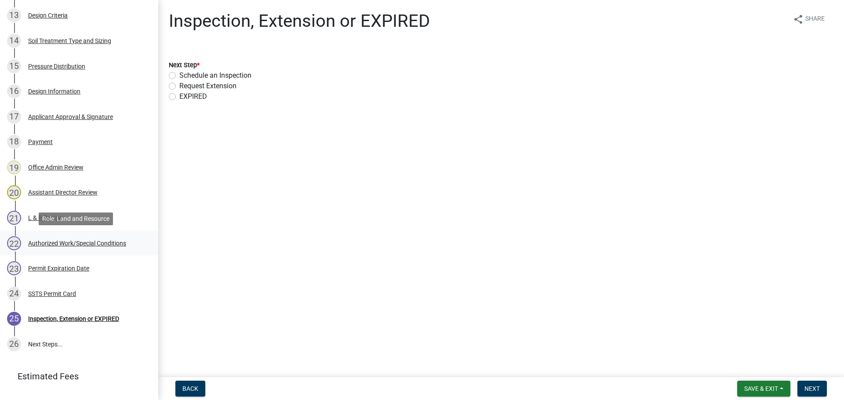
click at [42, 244] on div "Authorized Work/Special Conditions" at bounding box center [77, 243] width 98 height 6
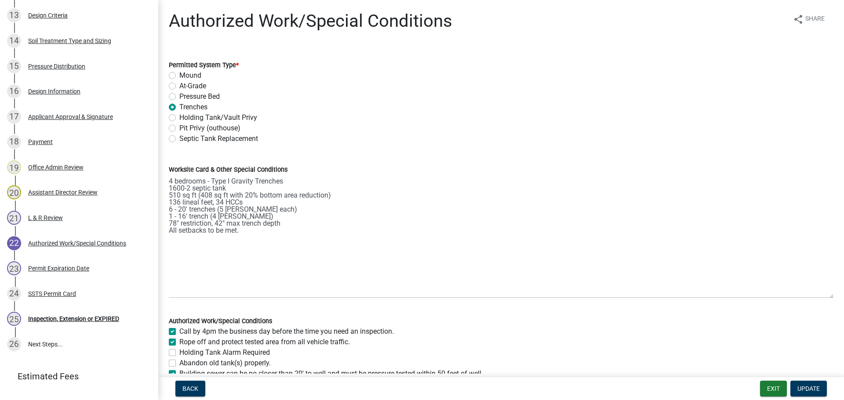
drag, startPoint x: 825, startPoint y: 213, endPoint x: 841, endPoint y: 296, distance: 84.8
click at [841, 296] on main "Authorized Work/Special Conditions share Share Permitted System Type * Mound At…" at bounding box center [501, 187] width 686 height 374
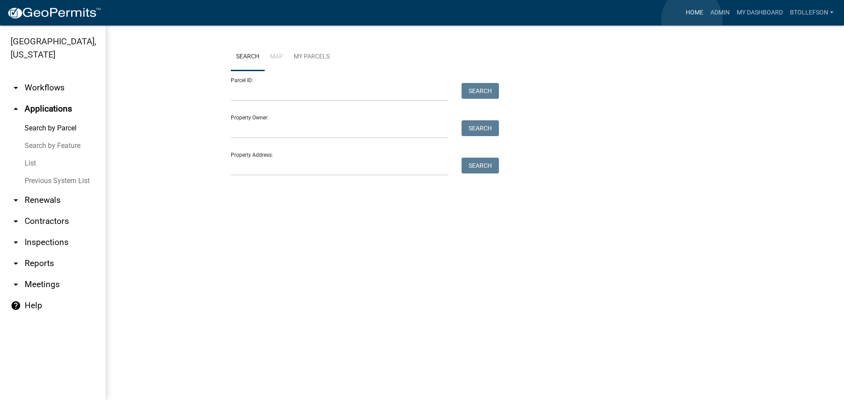
click at [692, 19] on link "Home" at bounding box center [694, 12] width 25 height 17
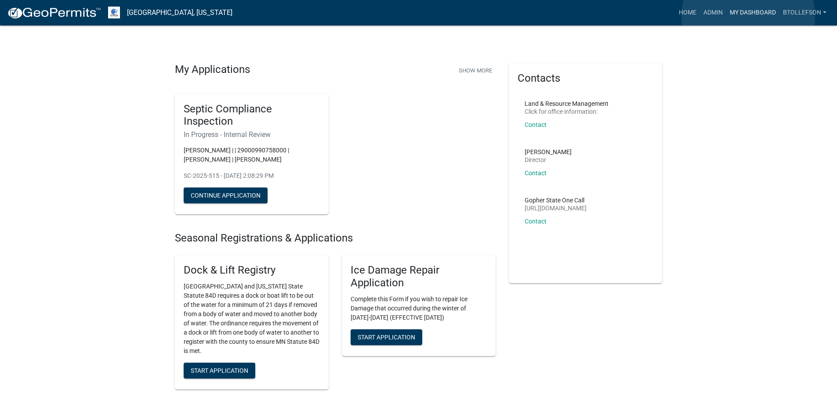
click at [749, 16] on link "My Dashboard" at bounding box center [753, 12] width 53 height 17
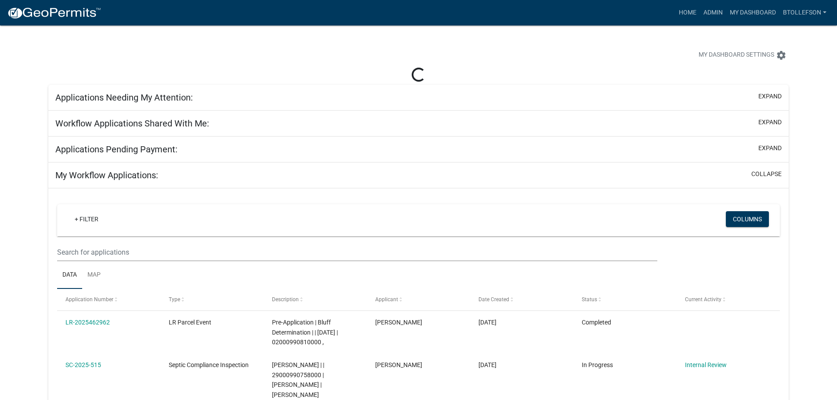
select select "3: 100"
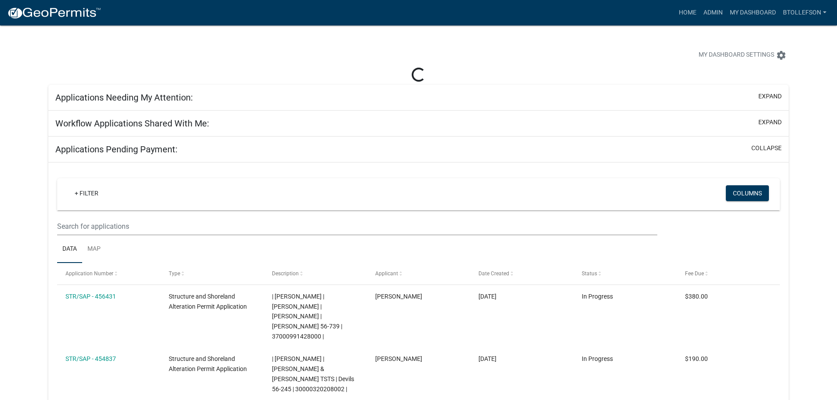
select select "3: 100"
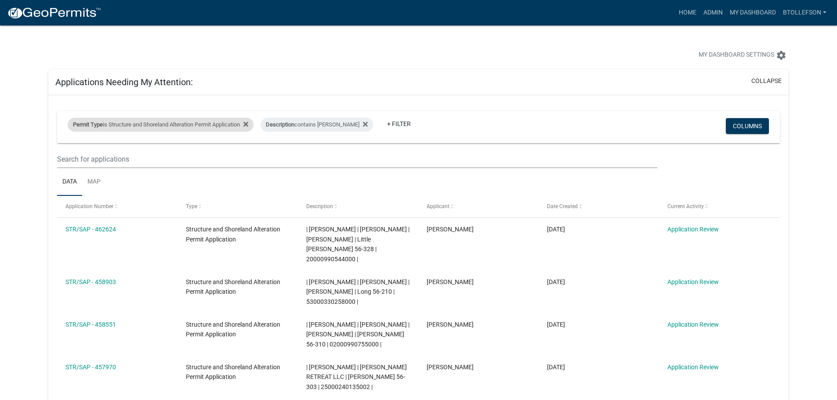
click at [144, 126] on div "Permit Type is Structure and Shoreland Alteration Permit Application" at bounding box center [161, 125] width 186 height 14
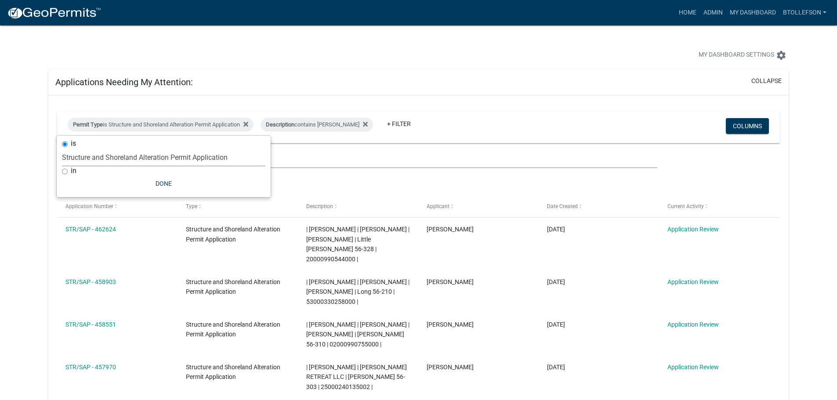
click at [182, 159] on select "Select an option Building Contractor / Excavators (Registration) Building Contr…" at bounding box center [164, 158] width 204 height 18
select select "68d28c81-f724-4f90-9ad3-bed34bf6fb80"
click at [77, 149] on select "Select an option Building Contractor / Excavators (Registration) Building Contr…" at bounding box center [164, 158] width 204 height 18
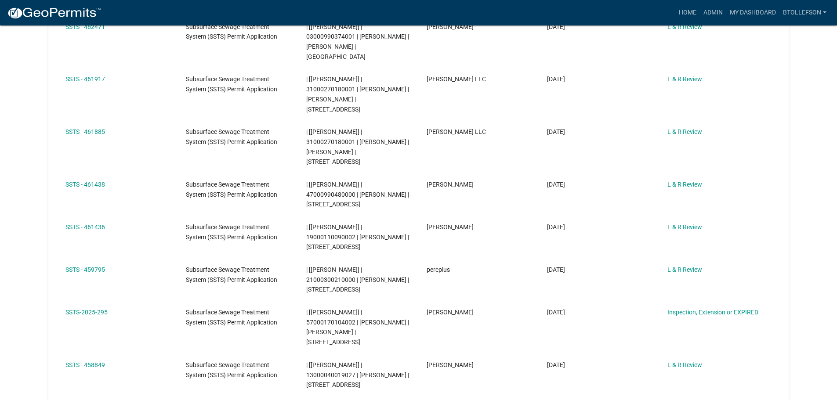
scroll to position [264, 0]
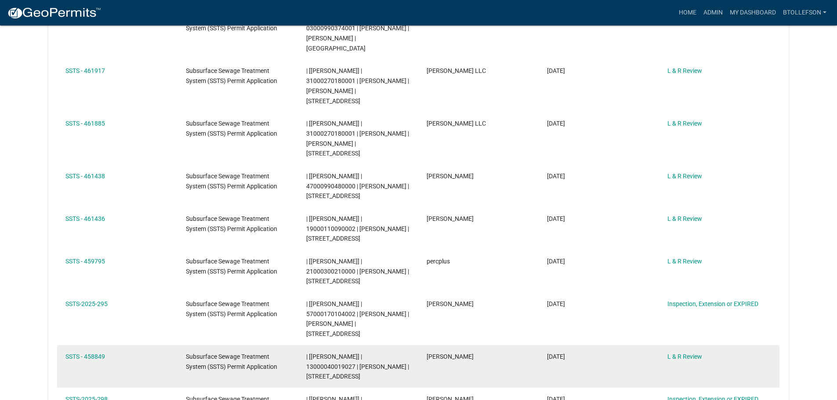
click at [104, 352] on div "SSTS - 458849" at bounding box center [118, 357] width 104 height 10
click at [102, 353] on link "SSTS - 458849" at bounding box center [86, 356] width 40 height 7
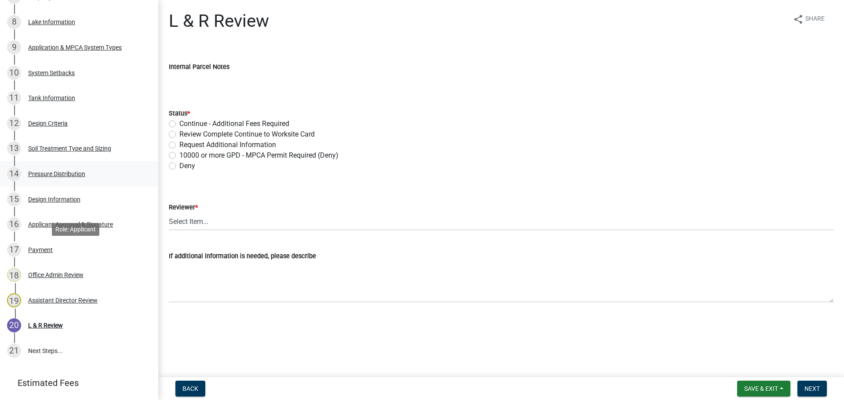
scroll to position [352, 0]
click at [54, 196] on div "Design Information" at bounding box center [54, 198] width 52 height 6
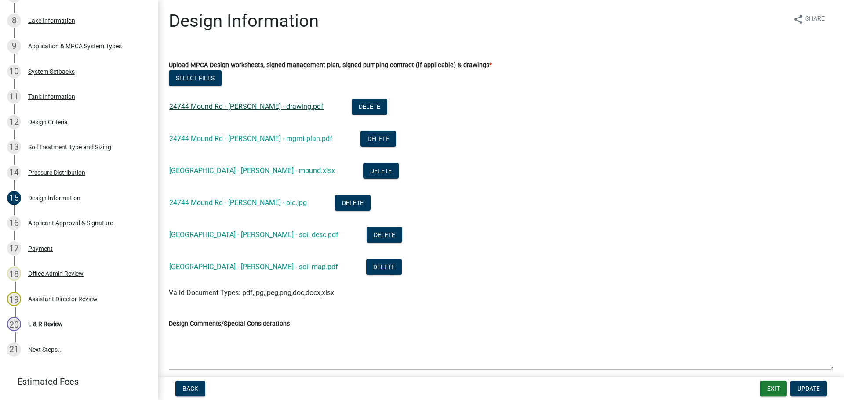
click at [262, 107] on link "24744 Mound Rd - [PERSON_NAME] - drawing.pdf" at bounding box center [246, 106] width 154 height 8
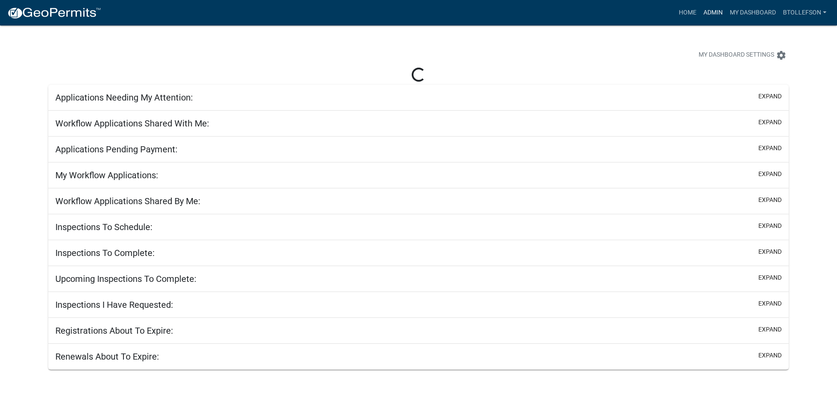
select select "3: 100"
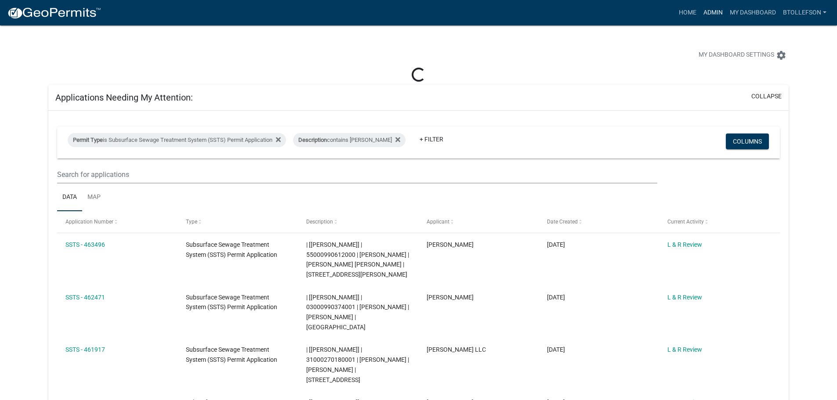
select select "3: 100"
click at [710, 14] on link "Admin" at bounding box center [713, 12] width 26 height 17
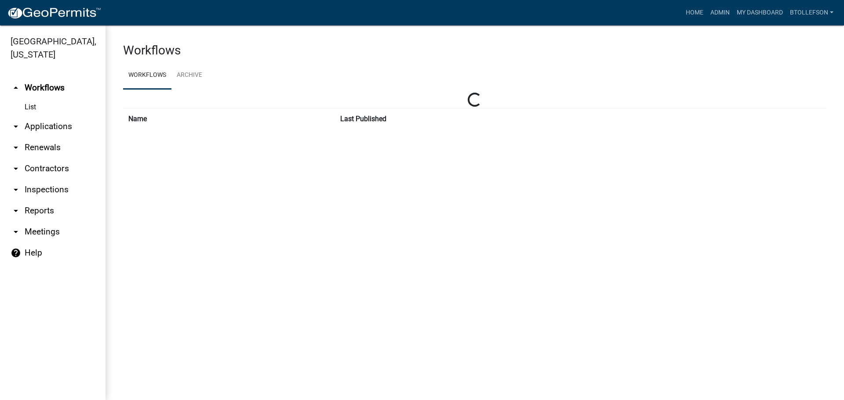
click at [35, 128] on link "arrow_drop_down Applications" at bounding box center [53, 126] width 106 height 21
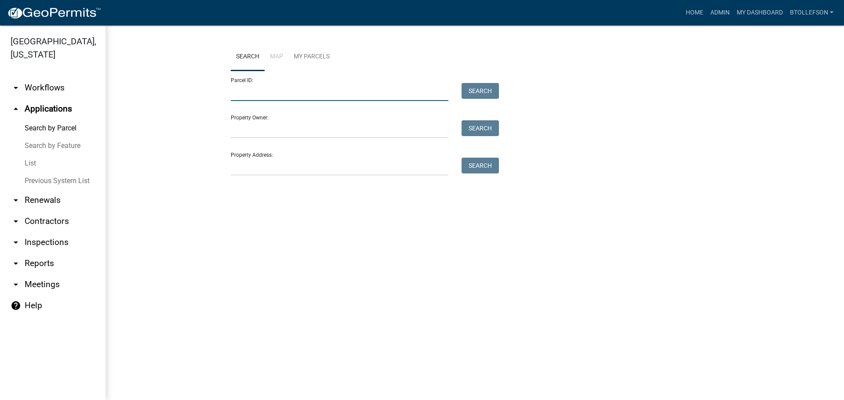
click at [331, 89] on input "Parcel ID:" at bounding box center [340, 92] width 218 height 18
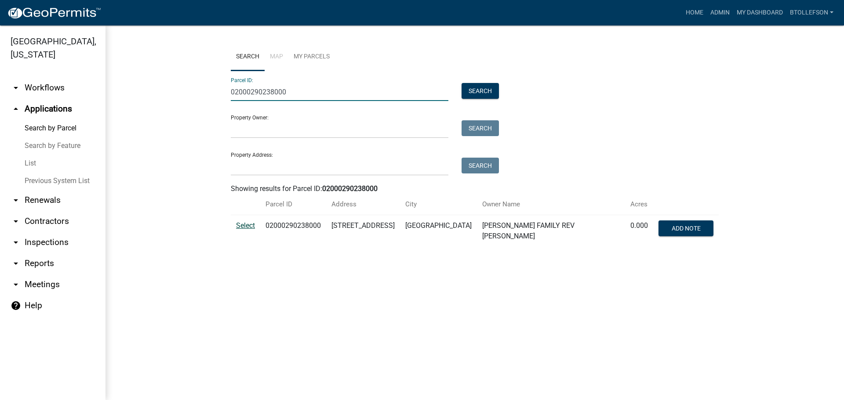
type input "02000290238000"
click at [244, 222] on span "Select" at bounding box center [245, 226] width 19 height 8
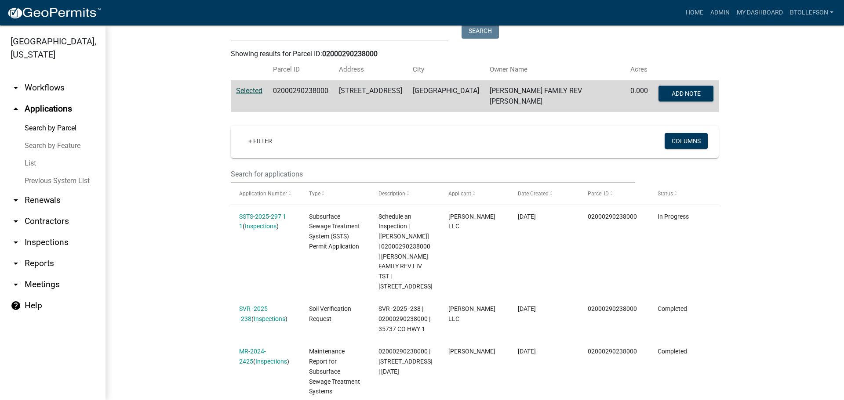
scroll to position [176, 0]
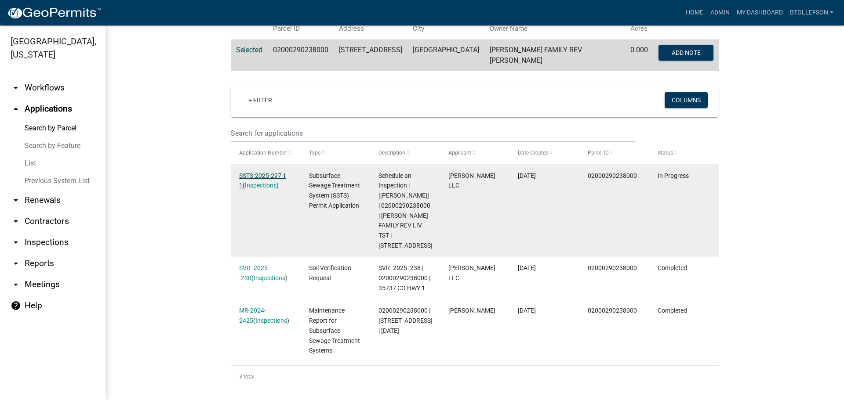
click at [260, 174] on link "SSTS-2025-297 1 1" at bounding box center [262, 180] width 47 height 17
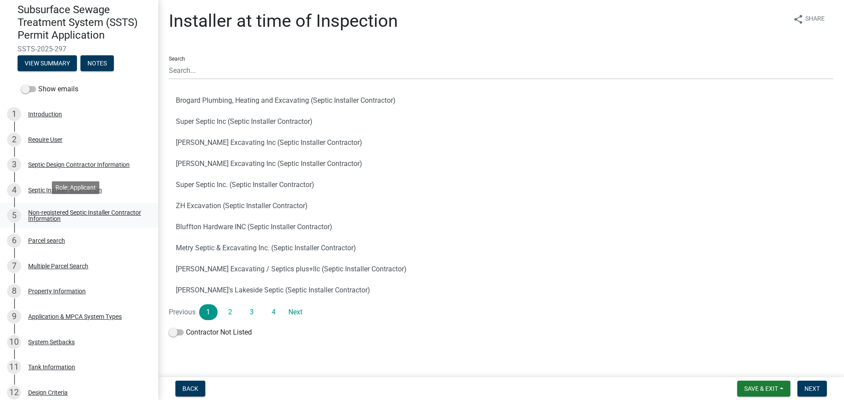
scroll to position [88, 0]
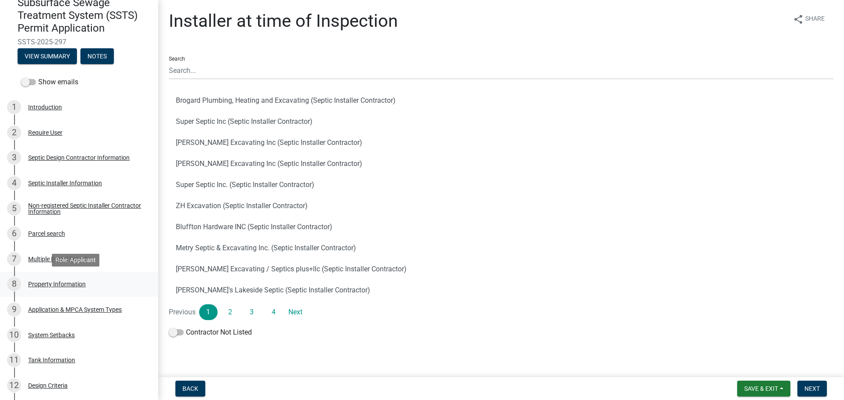
click at [87, 282] on div "8 Property Information" at bounding box center [75, 284] width 137 height 14
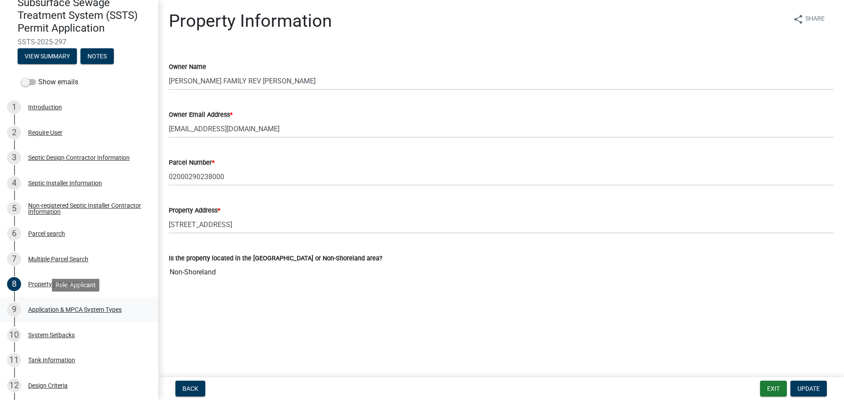
click at [104, 301] on link "9 Application & MPCA System Types" at bounding box center [79, 309] width 158 height 25
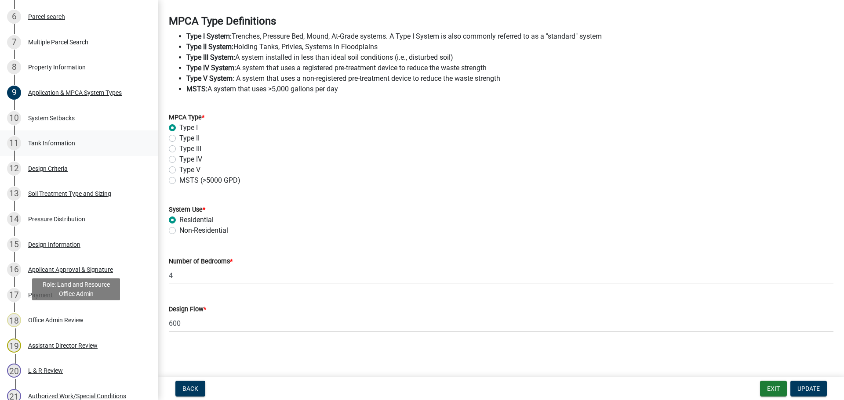
scroll to position [308, 0]
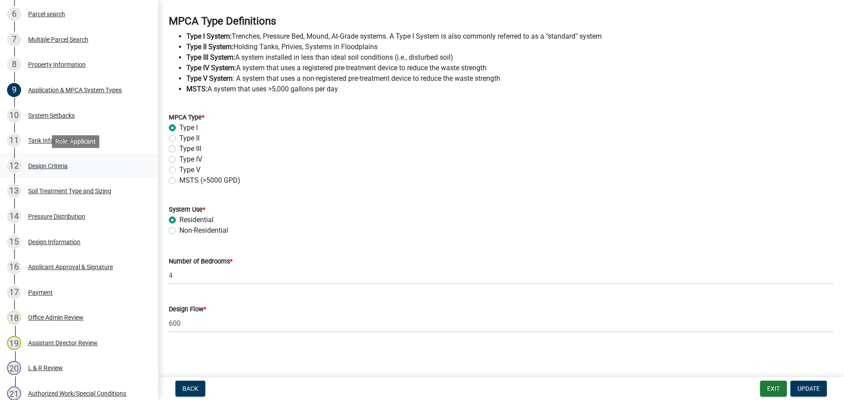
click at [65, 165] on div "Design Criteria" at bounding box center [48, 166] width 40 height 6
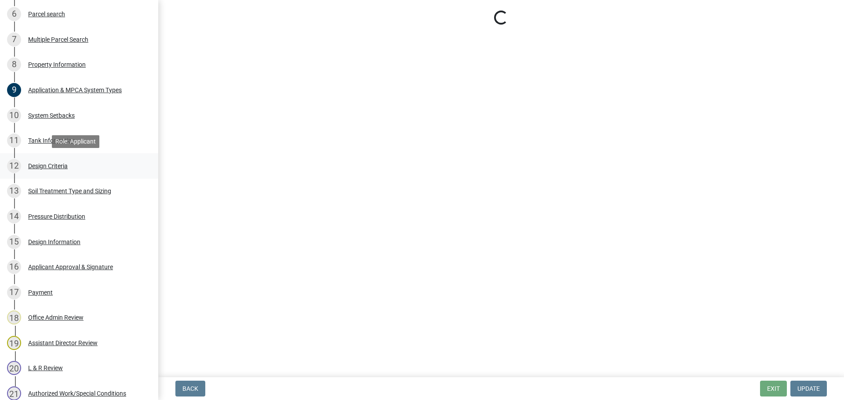
select select "eaa6e4cf-be76-4366-bfe5-e87acfaaf3f4"
select select "48b77c43-c0ca-4757-a1b1-e2e69db0f822"
select select "14354fbd-e666-4c9c-b77c-8c181d233a28"
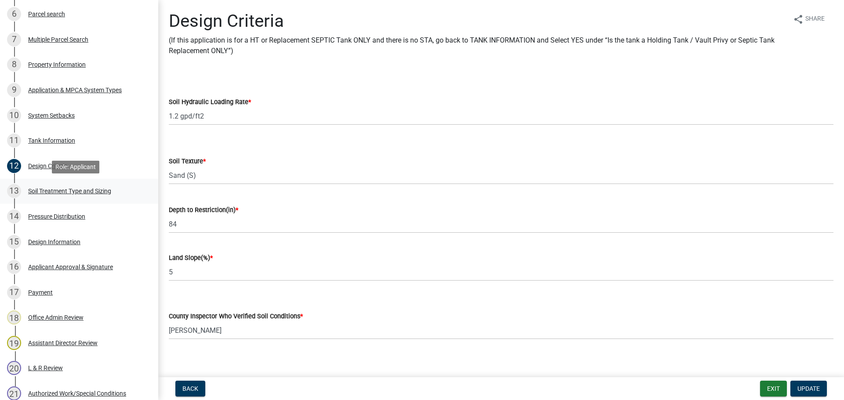
click at [85, 192] on div "Soil Treatment Type and Sizing" at bounding box center [69, 191] width 83 height 6
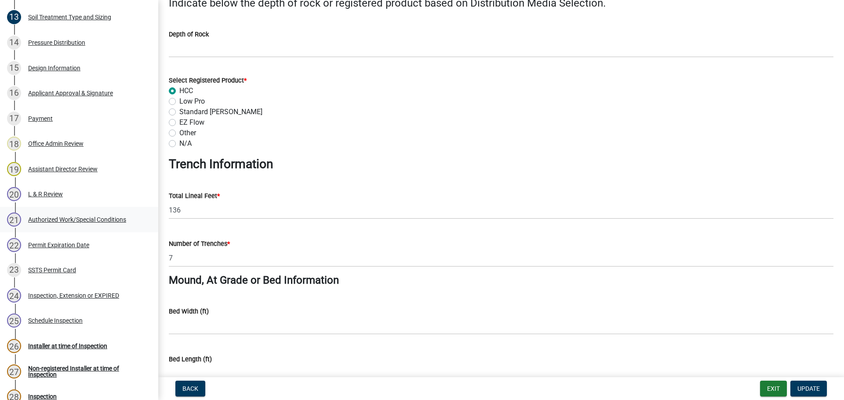
scroll to position [484, 0]
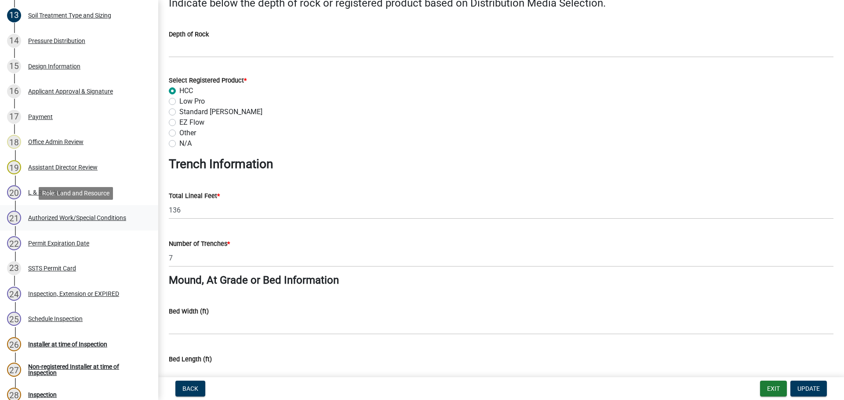
click at [66, 218] on div "Authorized Work/Special Conditions" at bounding box center [77, 218] width 98 height 6
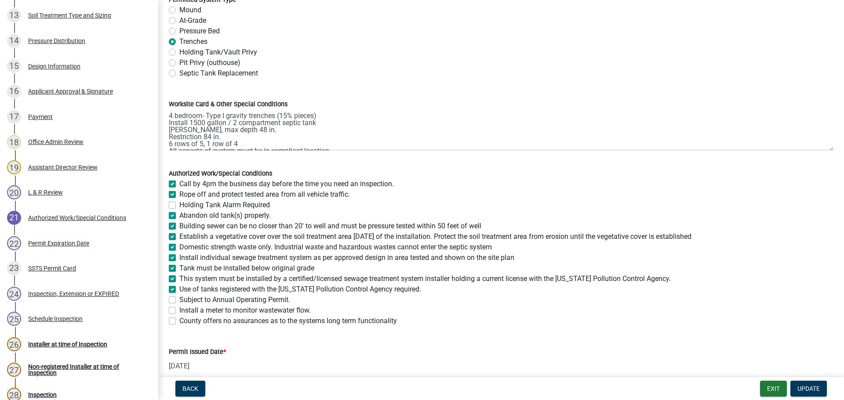
scroll to position [88, 0]
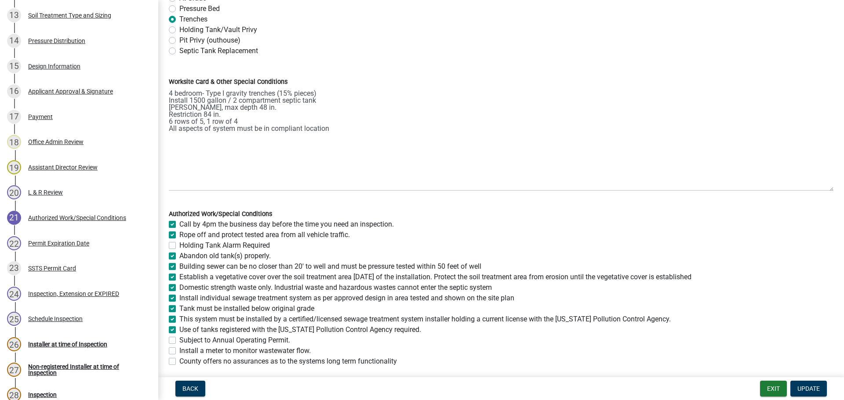
drag, startPoint x: 826, startPoint y: 125, endPoint x: 816, endPoint y: 189, distance: 64.1
click at [816, 189] on textarea "4 bedroom- Type I gravity trenches (15% pieces) Install 1500 gallon / 2 compart…" at bounding box center [501, 139] width 665 height 104
